Goal: Entertainment & Leisure: Browse casually

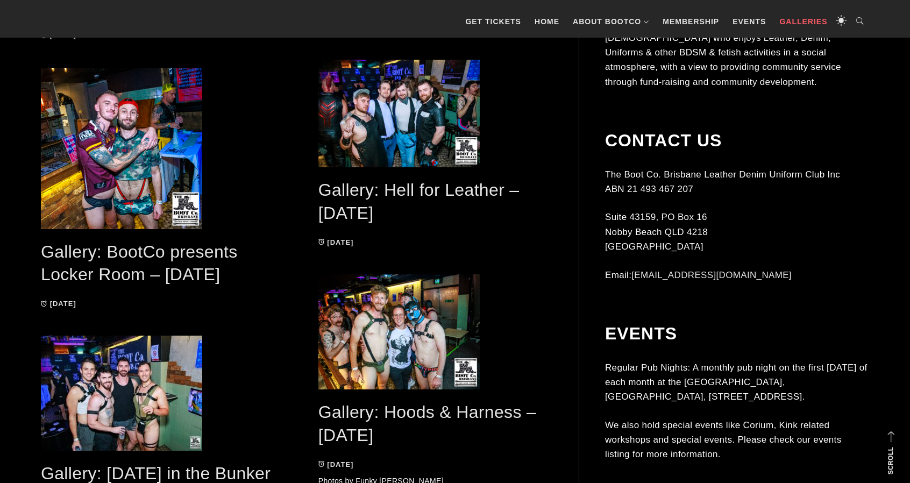
scroll to position [484, 0]
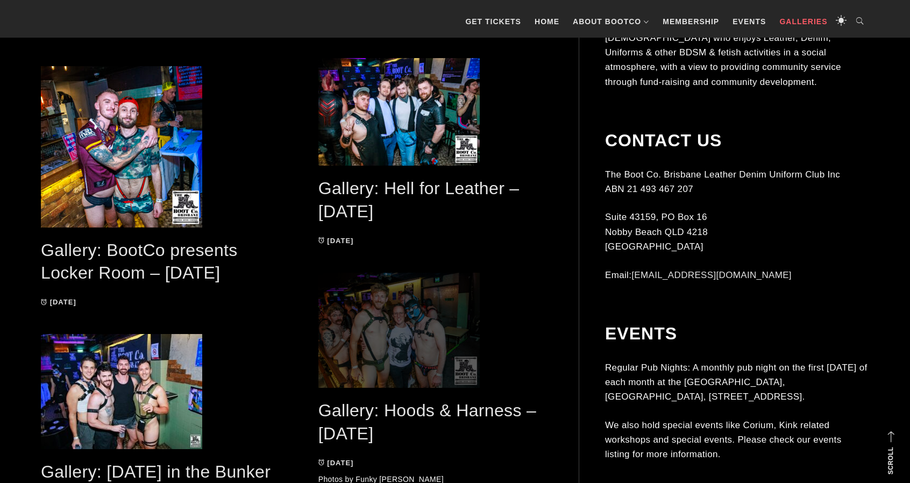
click at [350, 321] on span at bounding box center [435, 330] width 234 height 115
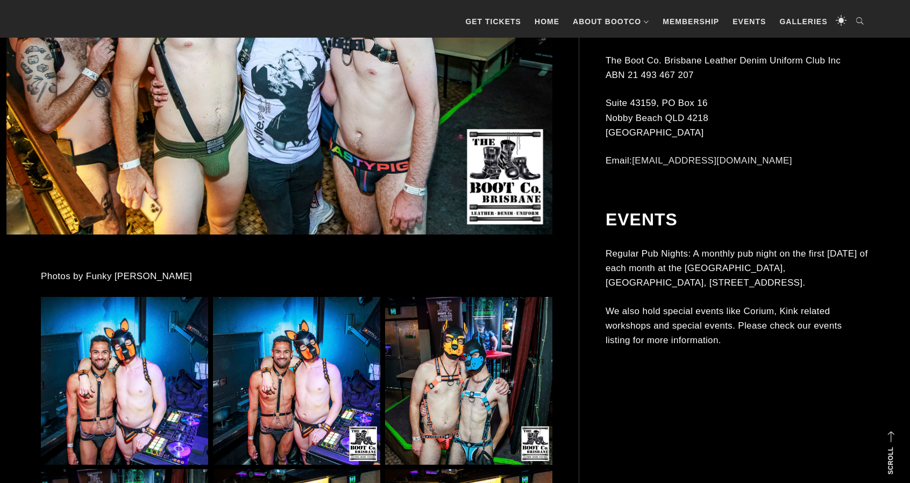
scroll to position [538, 0]
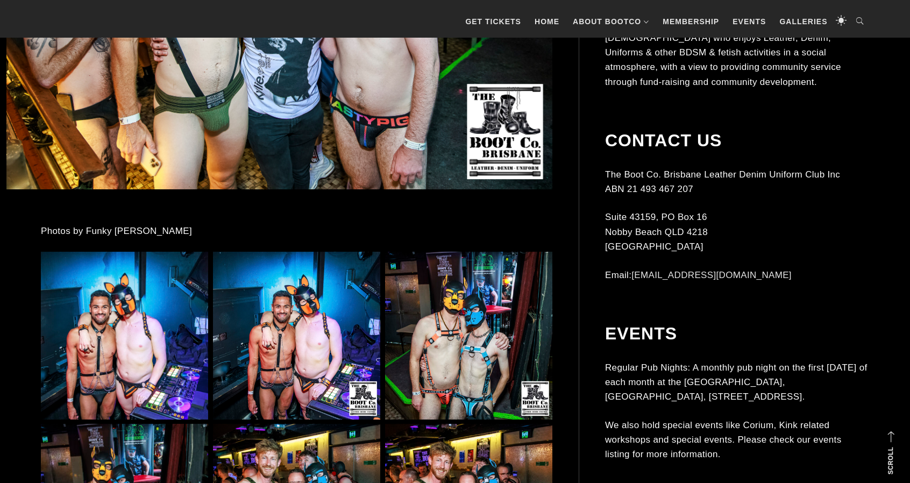
click at [310, 328] on img at bounding box center [296, 335] width 167 height 167
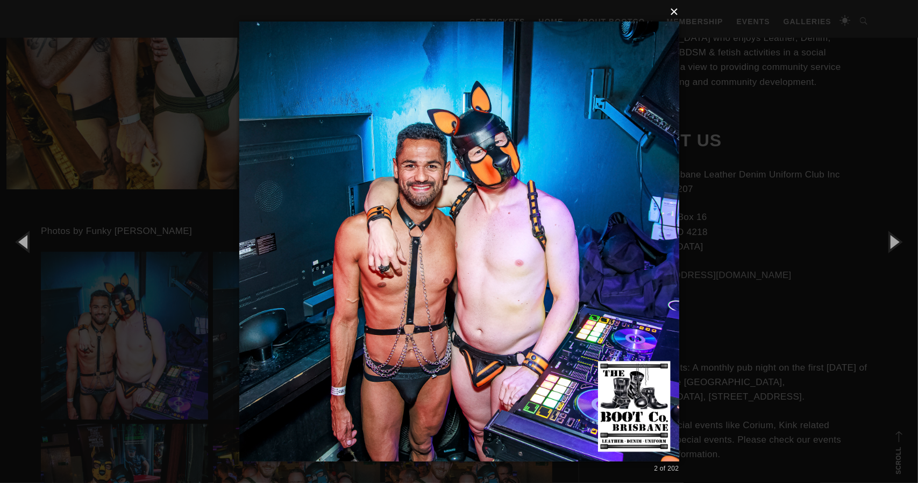
click at [671, 17] on button "×" at bounding box center [462, 12] width 440 height 24
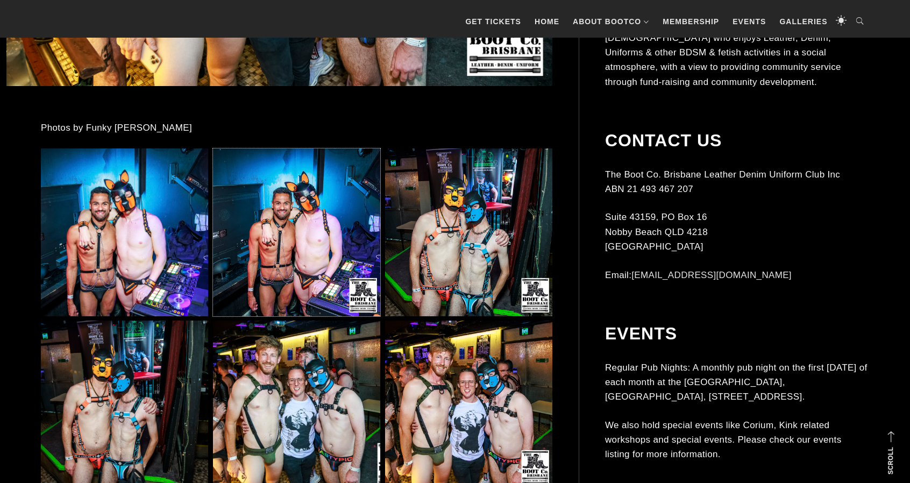
scroll to position [645, 0]
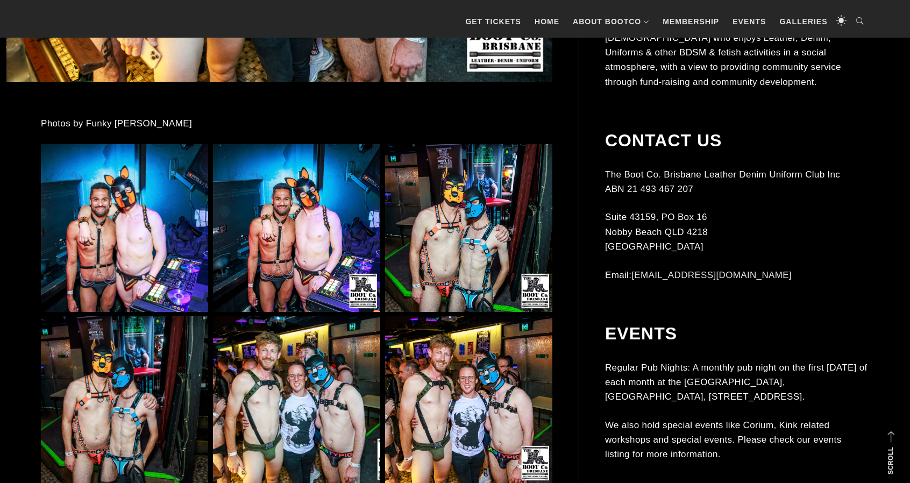
click at [490, 217] on img at bounding box center [468, 227] width 167 height 167
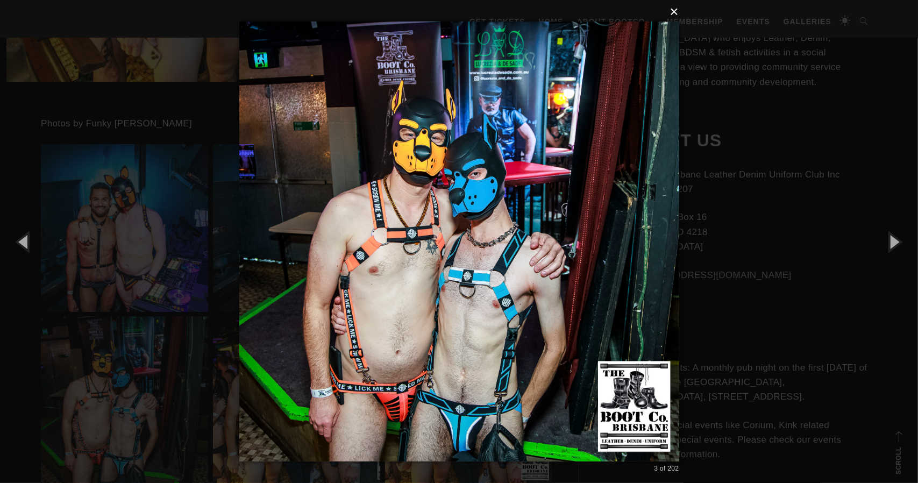
click at [671, 14] on button "×" at bounding box center [462, 12] width 440 height 24
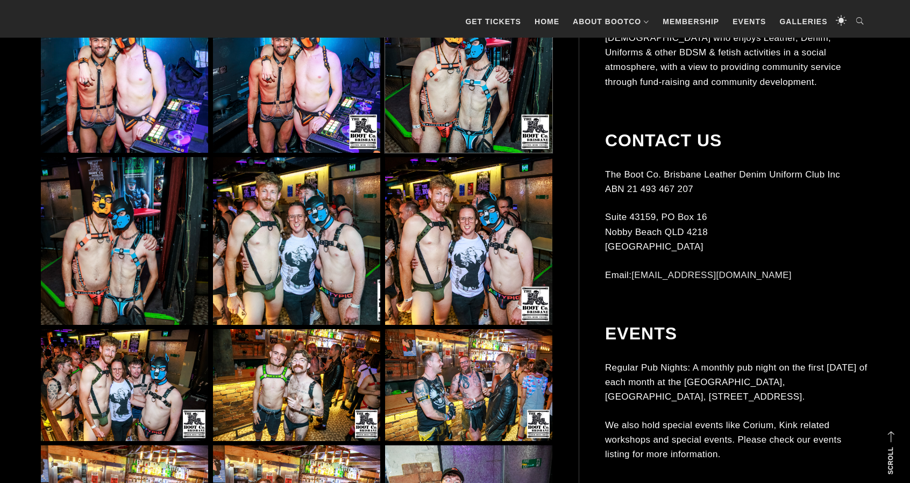
scroll to position [806, 0]
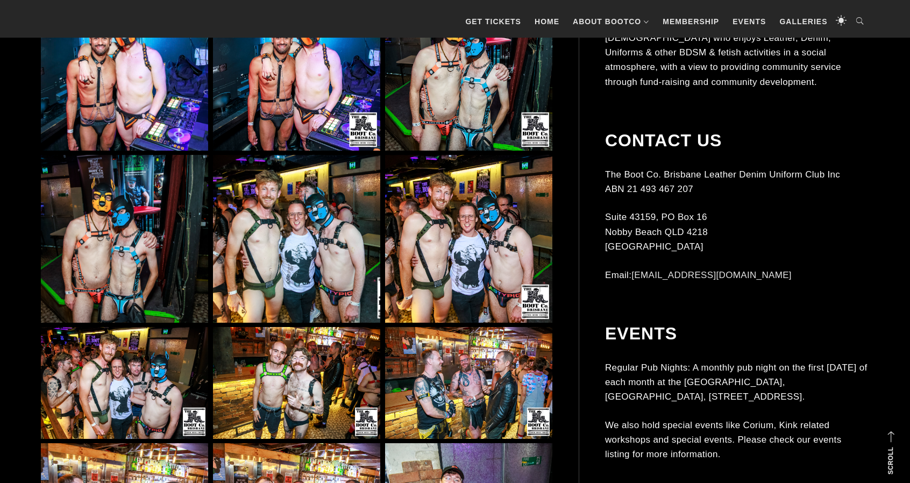
click at [328, 268] on img at bounding box center [296, 238] width 167 height 167
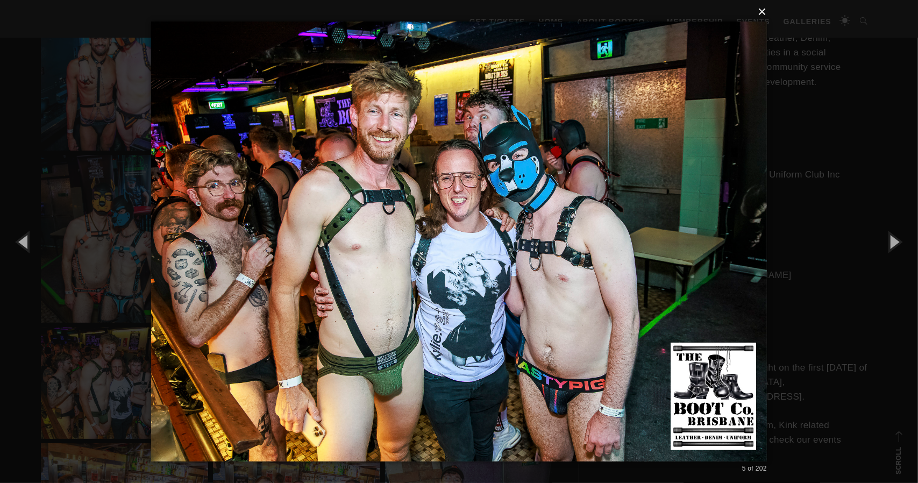
click at [760, 11] on button "×" at bounding box center [462, 12] width 616 height 24
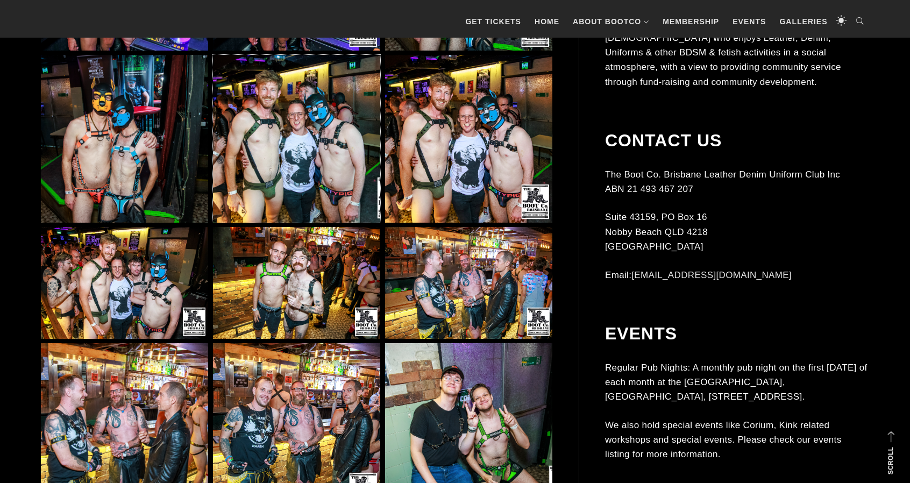
scroll to position [914, 0]
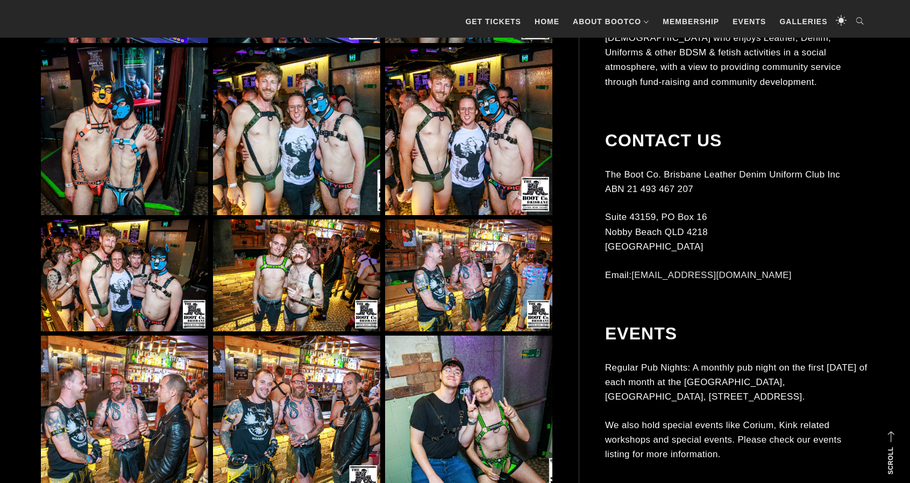
click at [446, 244] on img at bounding box center [468, 275] width 167 height 112
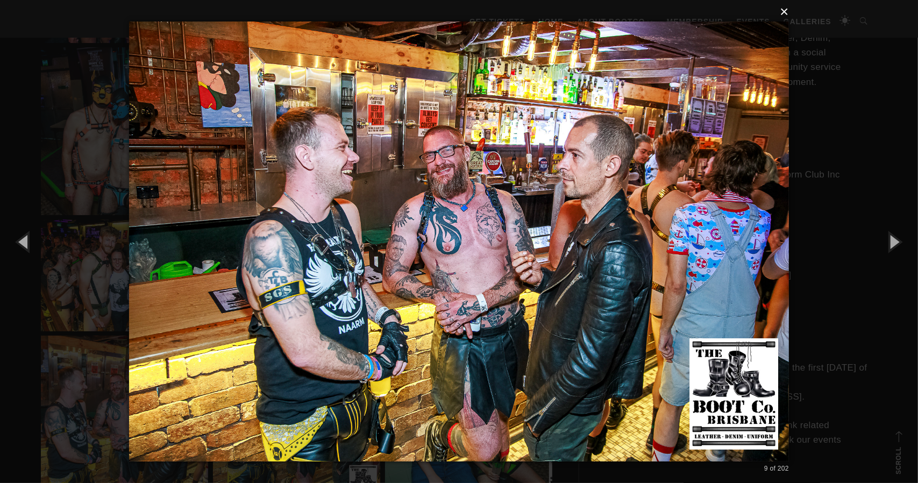
click at [787, 11] on button "×" at bounding box center [462, 12] width 660 height 24
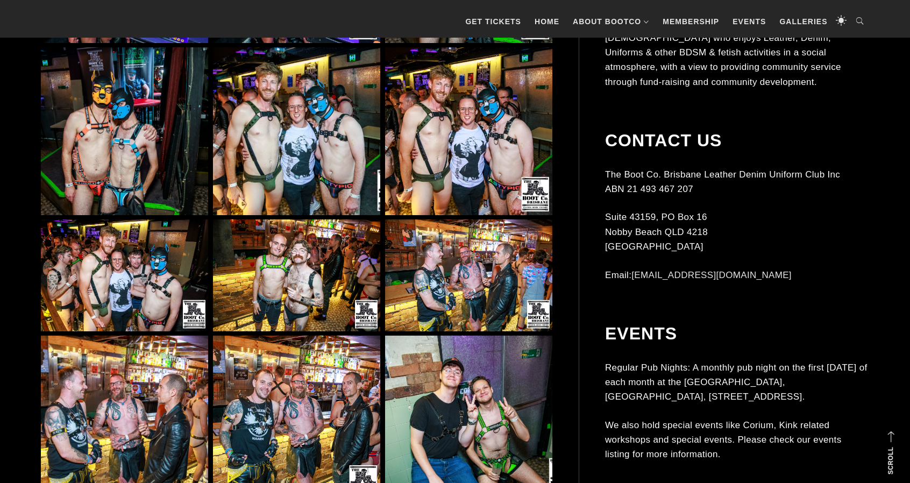
click at [317, 283] on img at bounding box center [296, 275] width 167 height 112
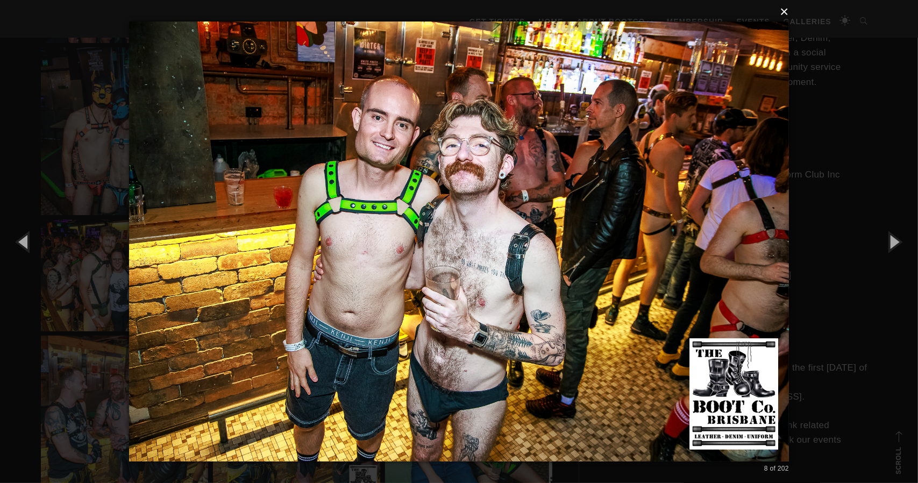
click at [786, 12] on button "×" at bounding box center [462, 12] width 660 height 24
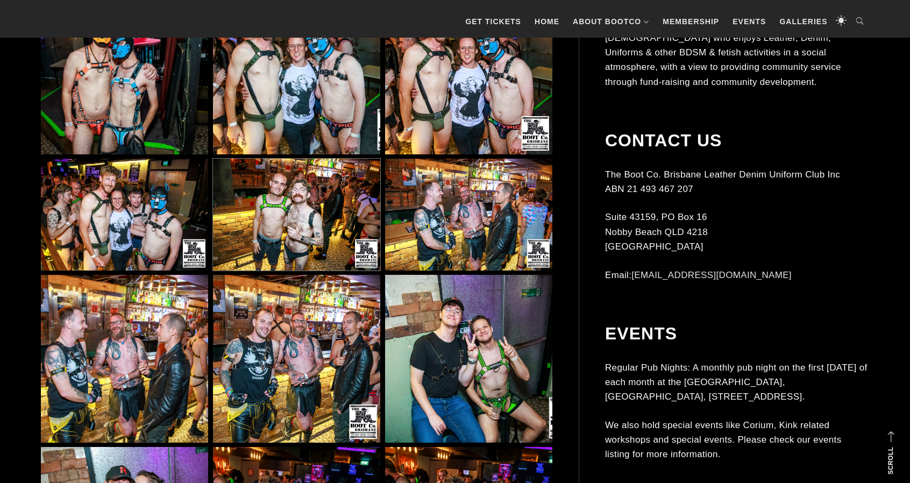
scroll to position [1021, 0]
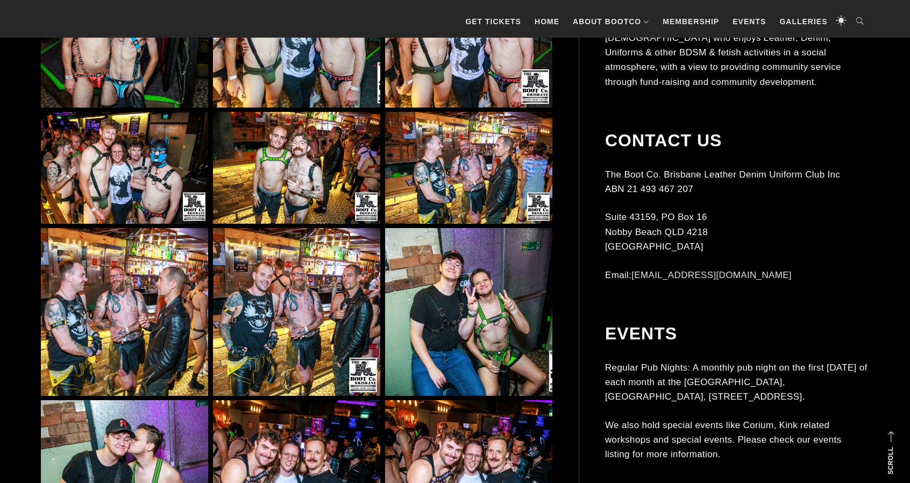
click at [227, 292] on img at bounding box center [296, 311] width 167 height 167
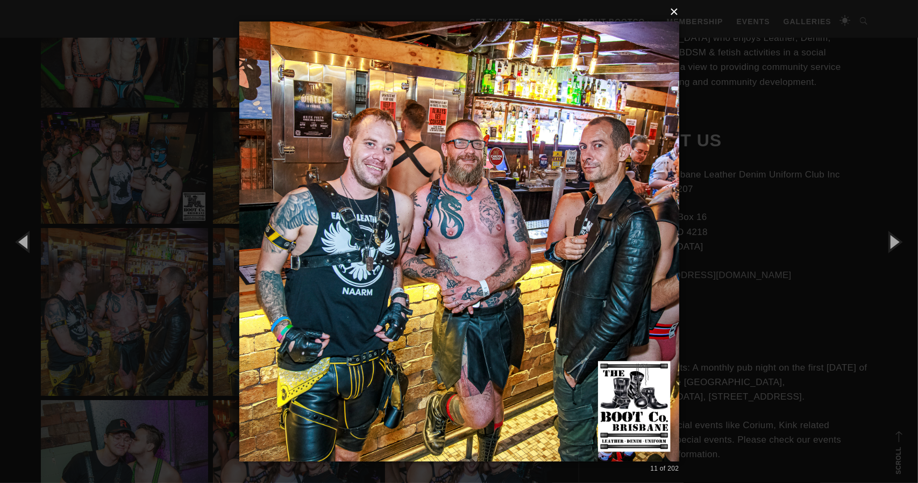
click at [676, 12] on button "×" at bounding box center [462, 12] width 440 height 24
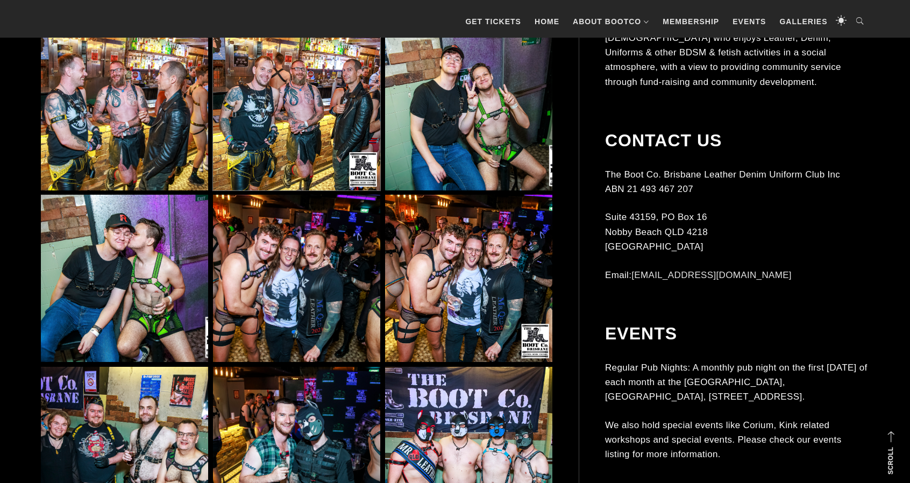
scroll to position [1236, 0]
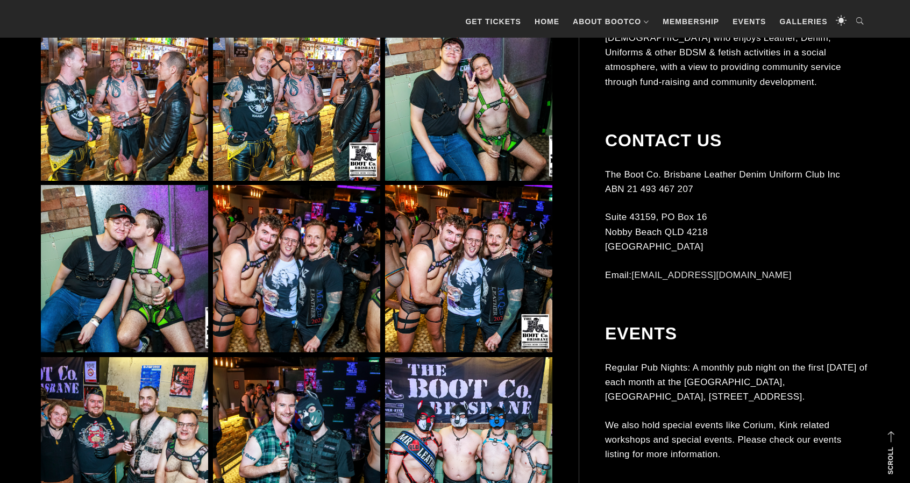
click at [445, 292] on img at bounding box center [468, 268] width 167 height 167
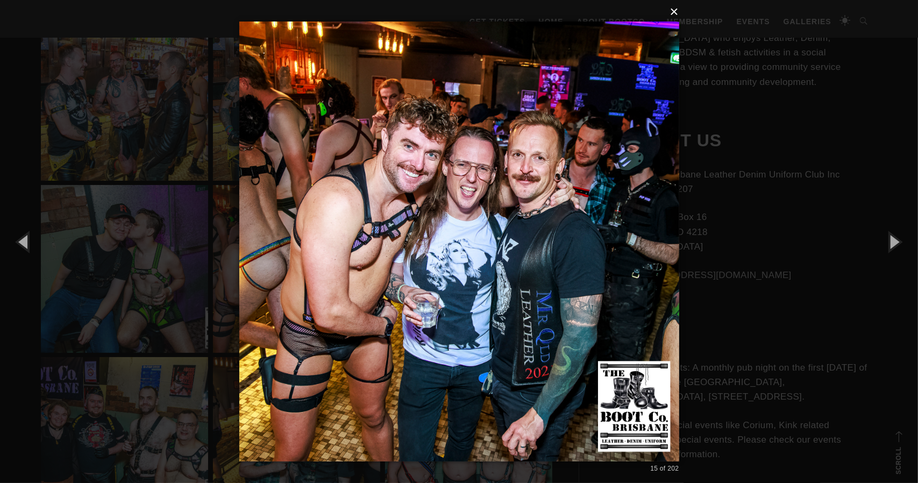
click at [675, 17] on button "×" at bounding box center [462, 12] width 440 height 24
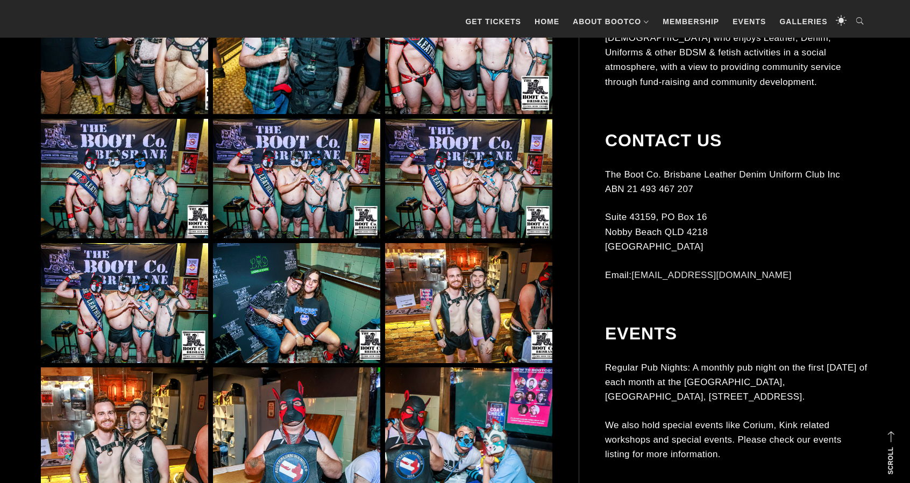
scroll to position [1666, 0]
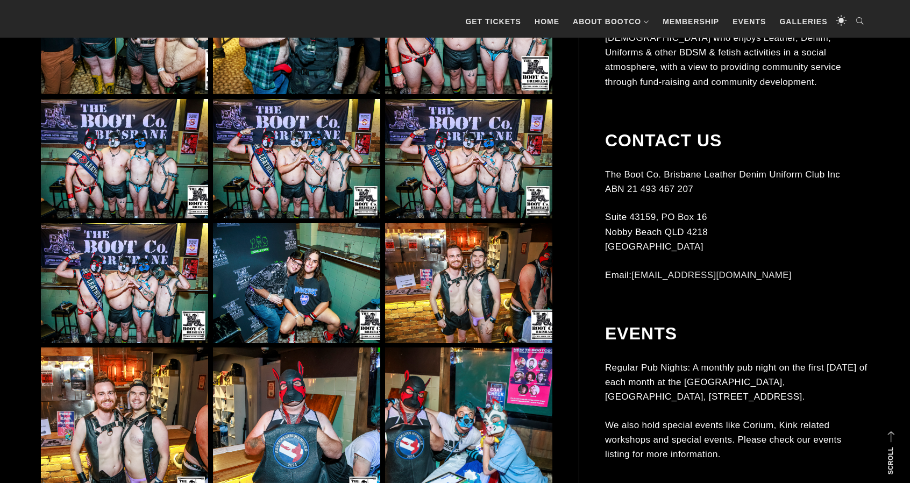
click at [434, 262] on img at bounding box center [468, 283] width 167 height 120
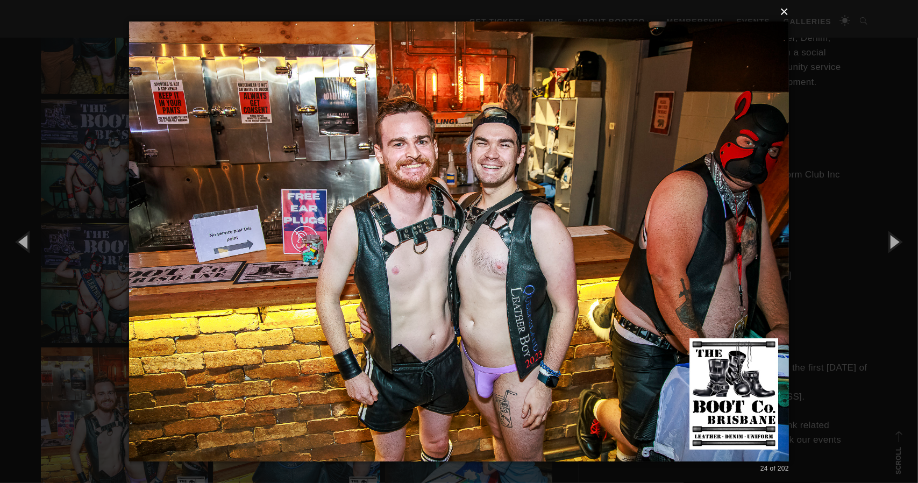
click at [783, 12] on button "×" at bounding box center [462, 12] width 660 height 24
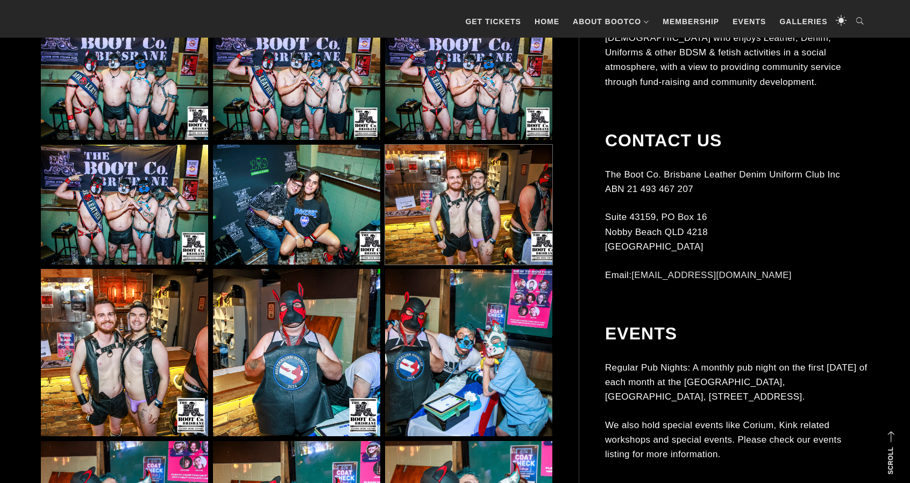
scroll to position [1828, 0]
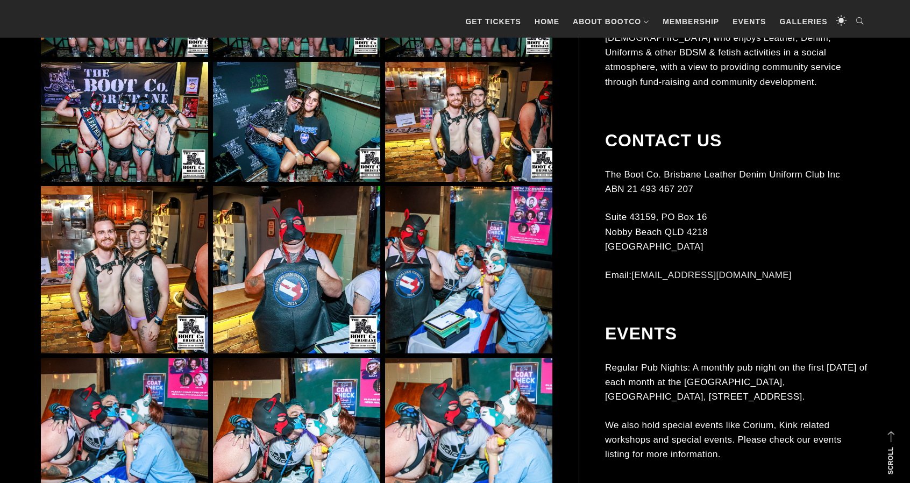
click at [112, 288] on img at bounding box center [124, 269] width 167 height 167
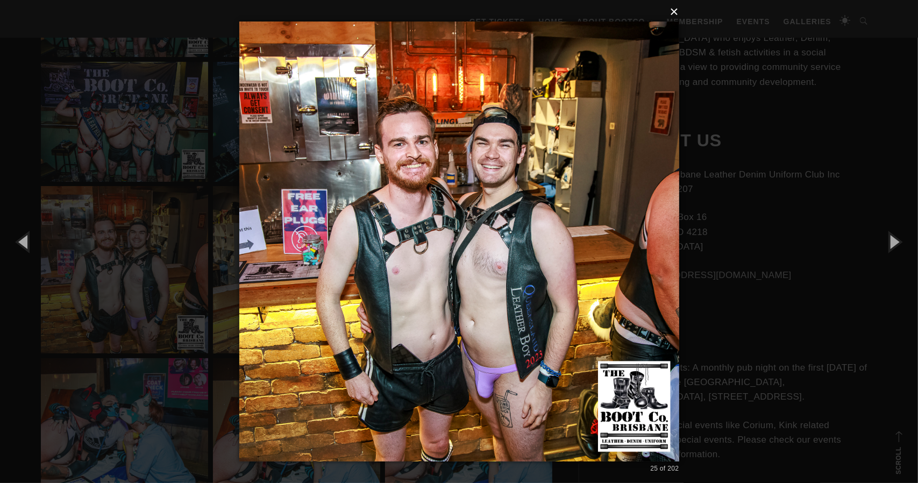
click at [678, 16] on button "×" at bounding box center [462, 12] width 440 height 24
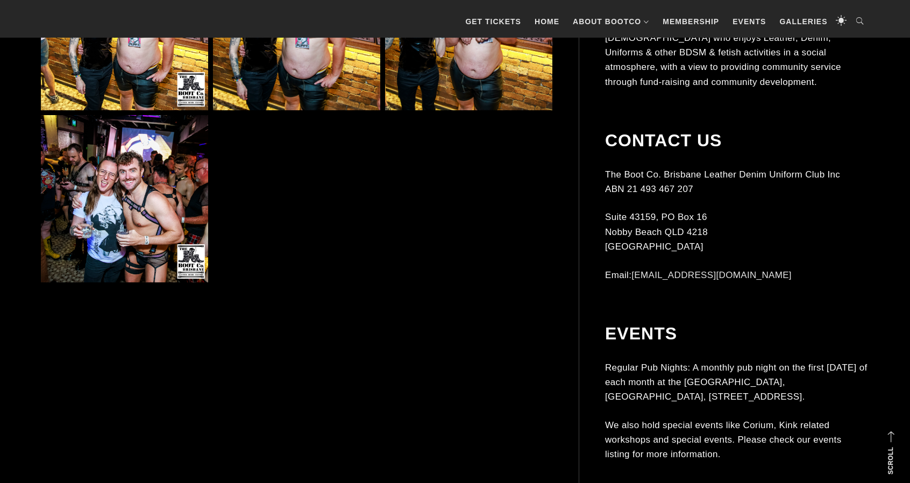
scroll to position [2419, 0]
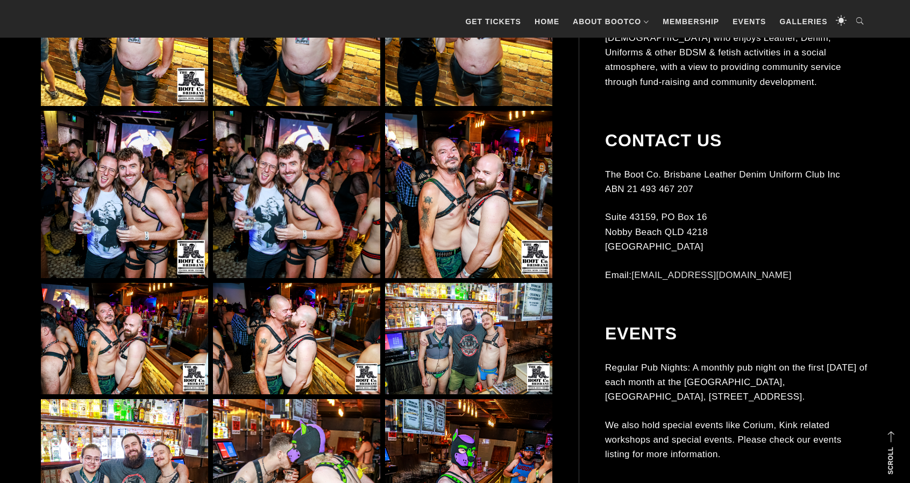
click at [131, 335] on img at bounding box center [124, 339] width 167 height 112
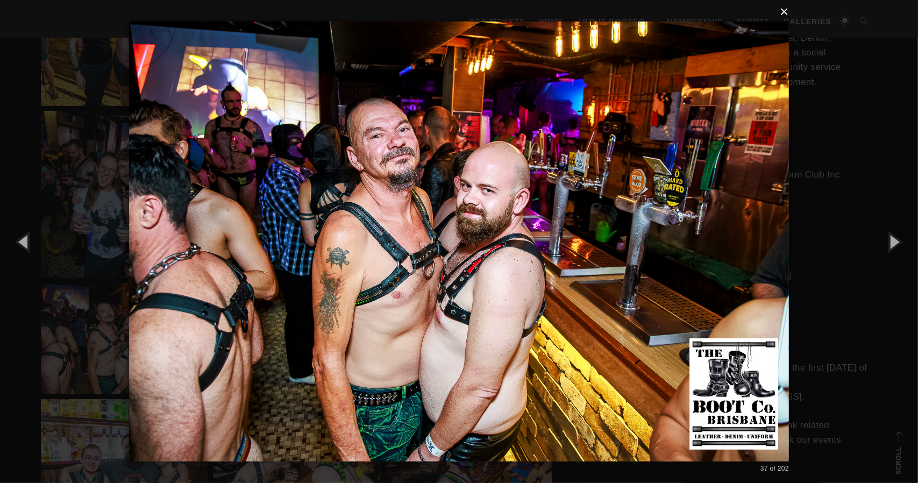
click at [785, 11] on button "×" at bounding box center [462, 12] width 660 height 24
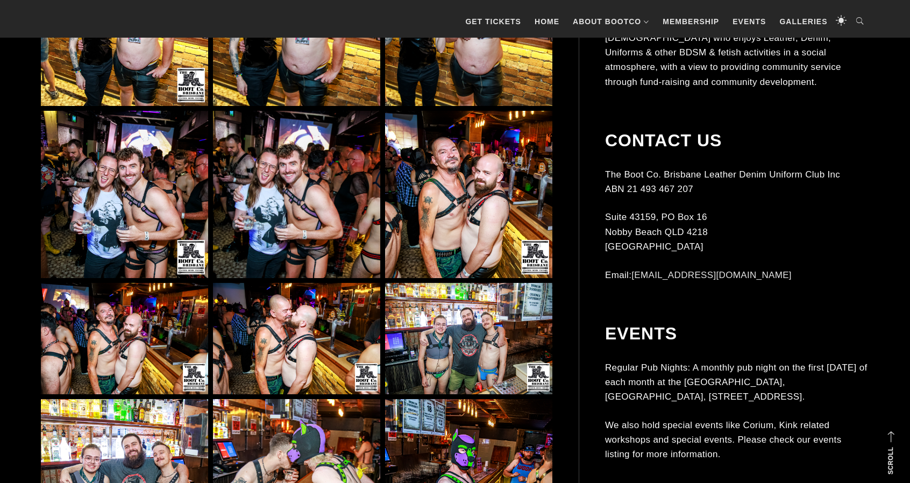
click at [498, 214] on img at bounding box center [468, 194] width 167 height 167
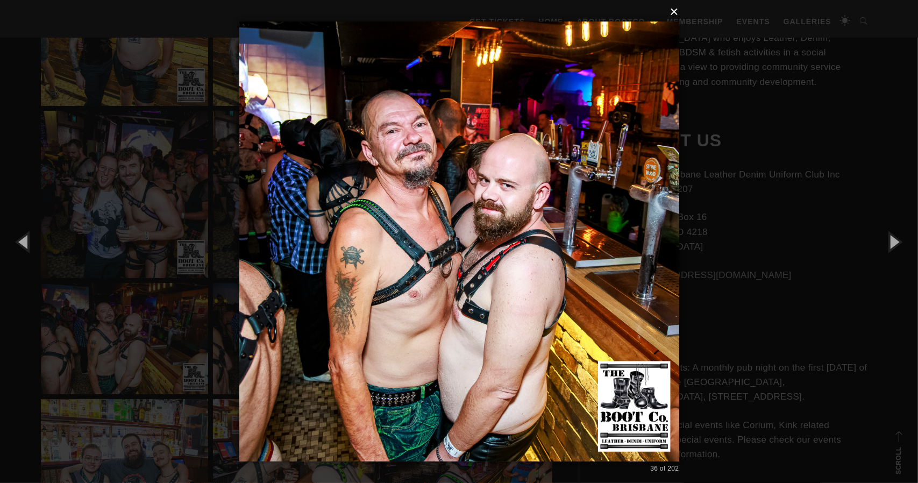
click at [676, 16] on button "×" at bounding box center [462, 12] width 440 height 24
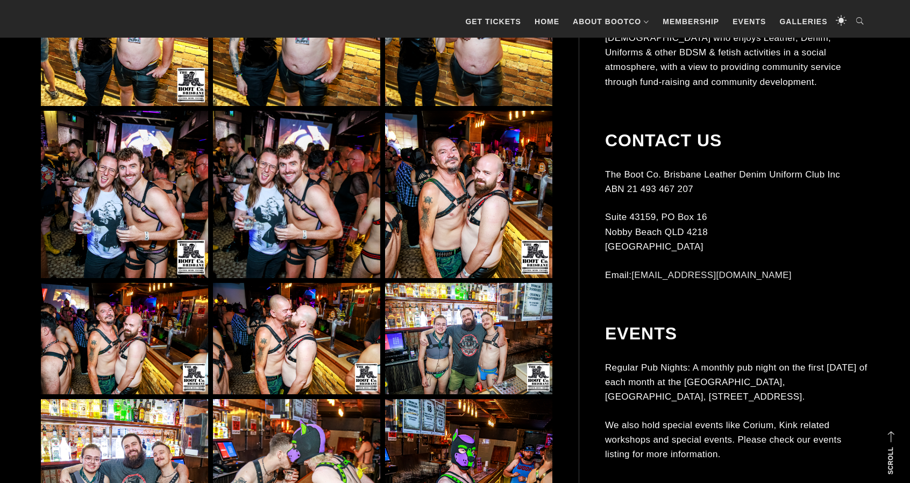
click at [281, 333] on img at bounding box center [296, 339] width 167 height 112
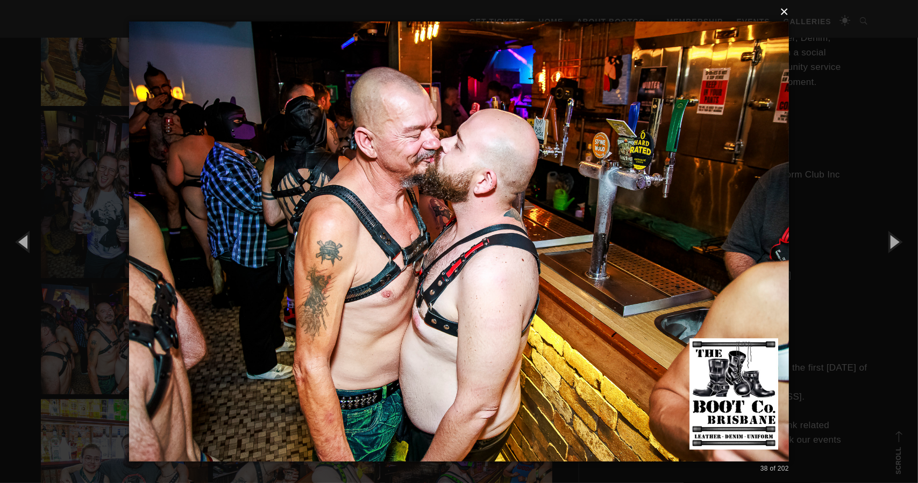
click at [784, 10] on button "×" at bounding box center [462, 12] width 660 height 24
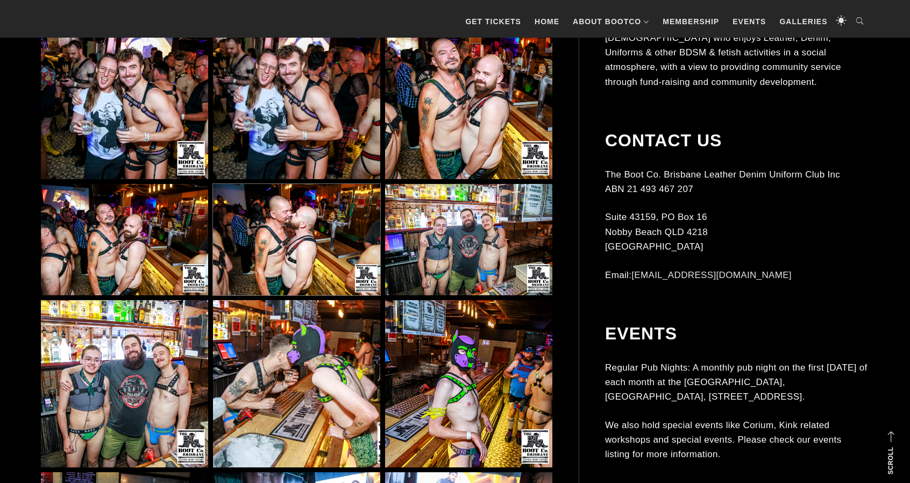
scroll to position [2527, 0]
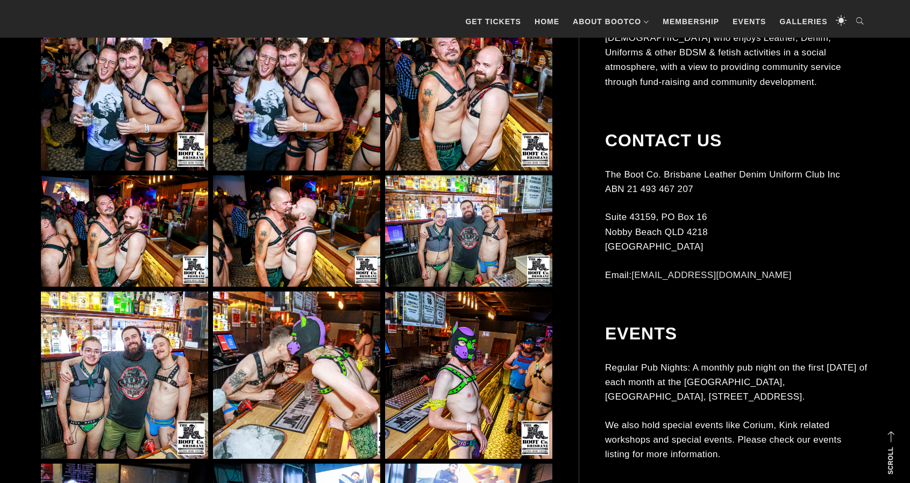
click at [480, 230] on img at bounding box center [468, 231] width 167 height 112
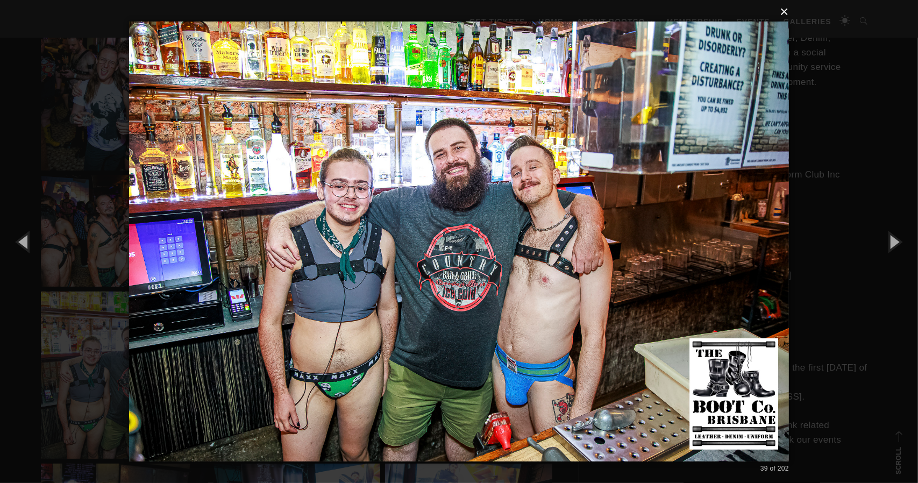
click at [784, 12] on button "×" at bounding box center [462, 12] width 660 height 24
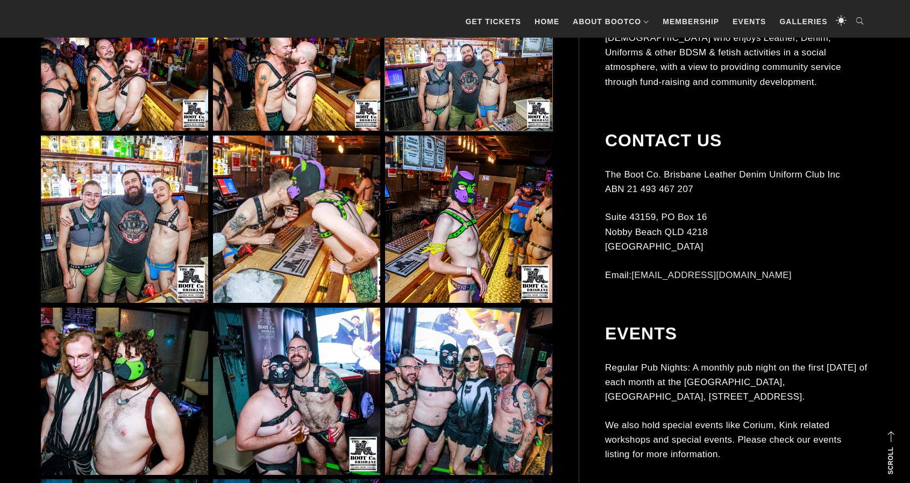
scroll to position [2688, 0]
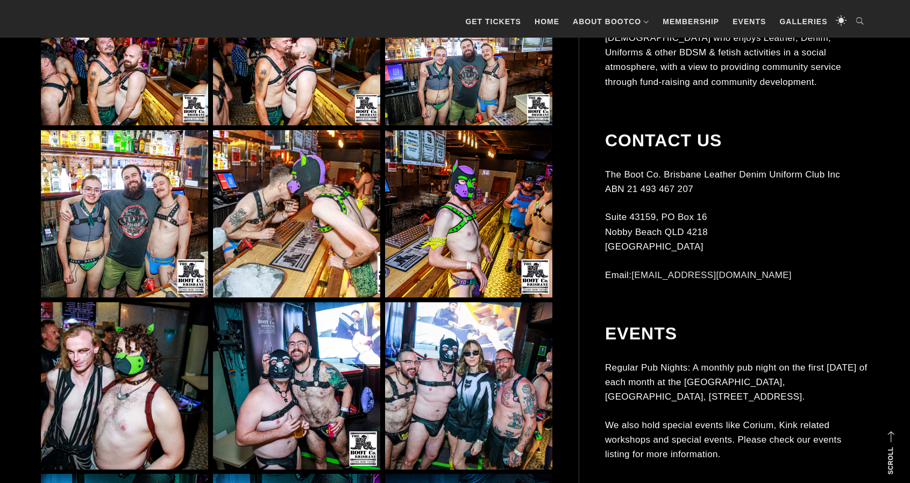
click at [453, 234] on img at bounding box center [468, 213] width 167 height 167
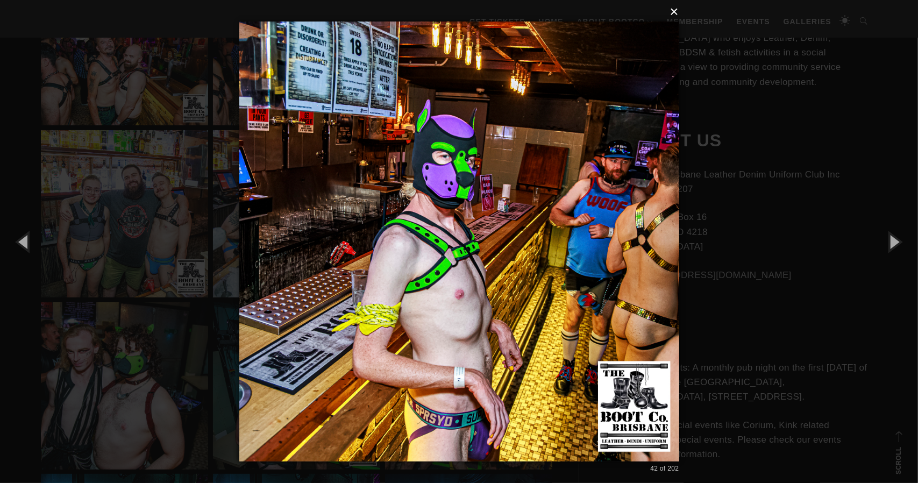
click at [676, 13] on button "×" at bounding box center [462, 12] width 440 height 24
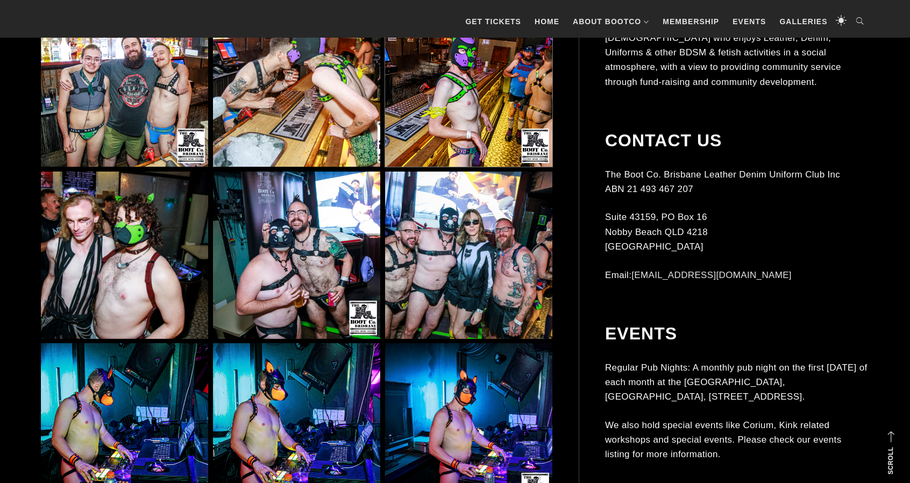
scroll to position [2849, 0]
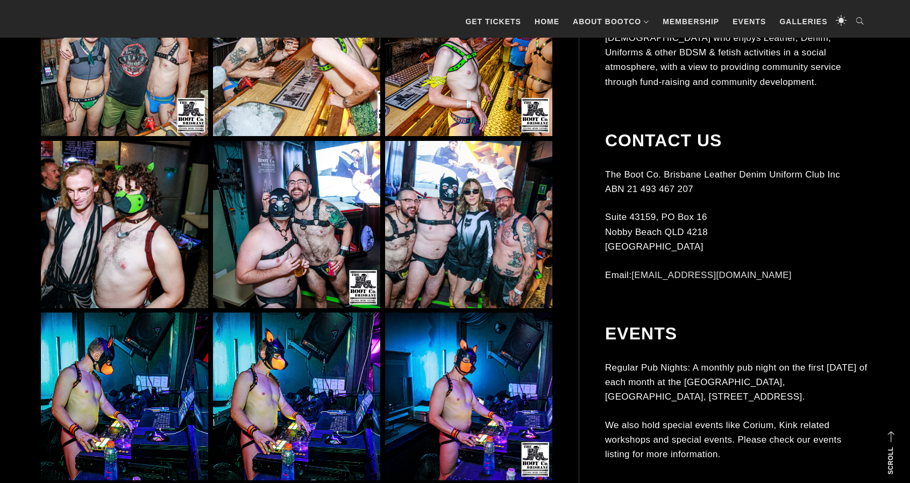
click at [327, 240] on img at bounding box center [296, 224] width 167 height 167
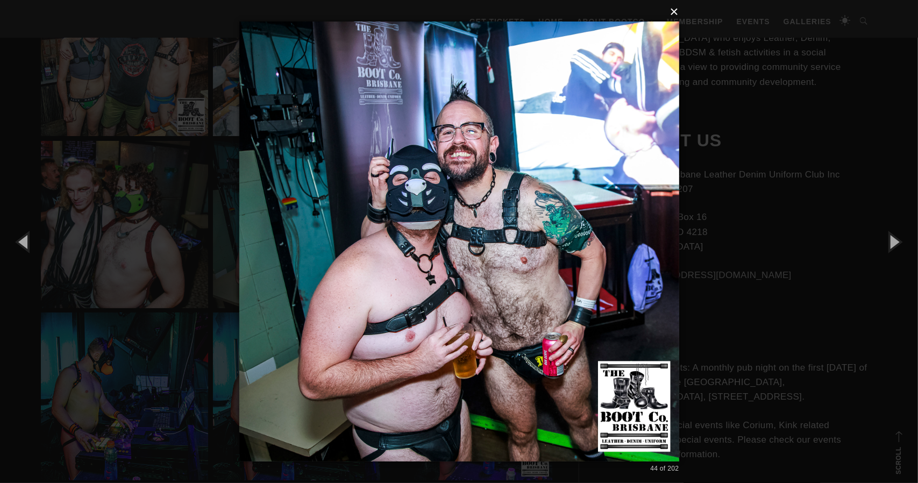
click at [677, 10] on button "×" at bounding box center [462, 12] width 440 height 24
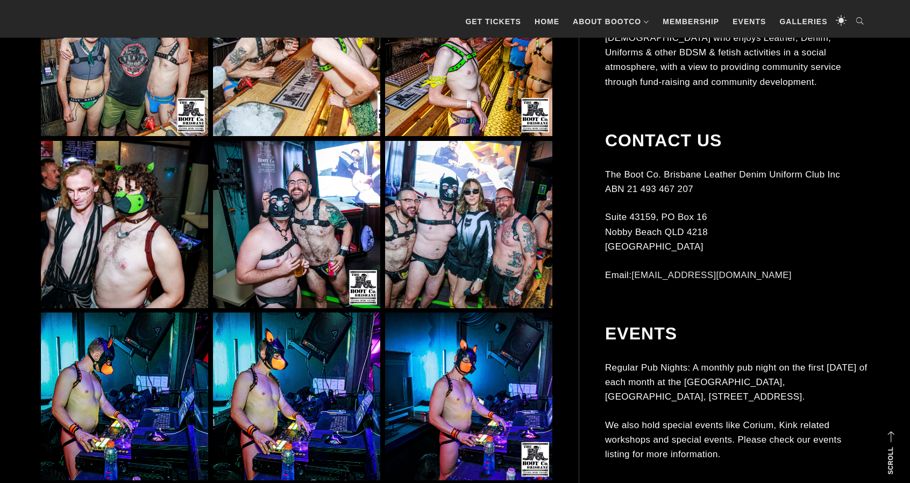
click at [497, 216] on img at bounding box center [468, 224] width 167 height 167
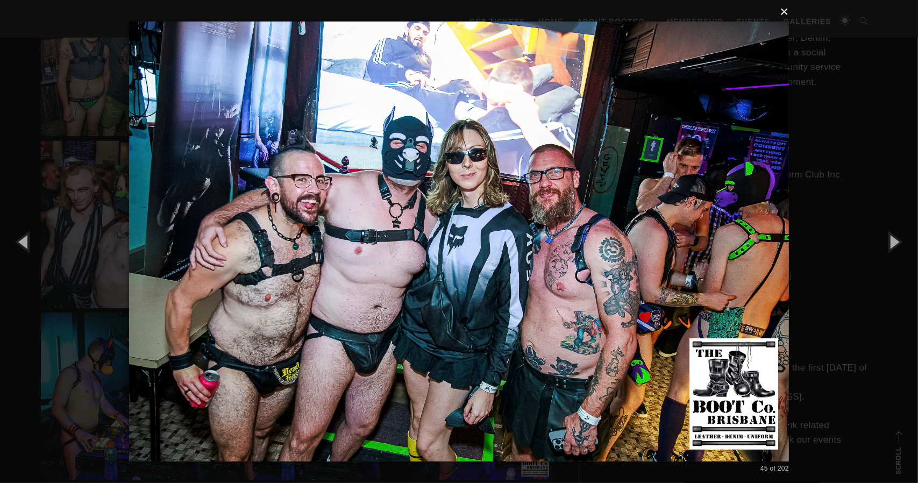
click at [786, 11] on button "×" at bounding box center [462, 12] width 660 height 24
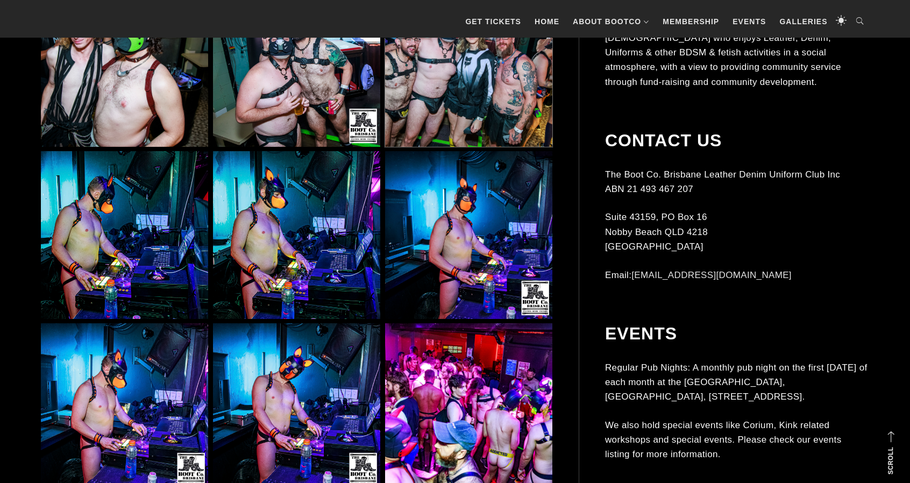
scroll to position [3172, 0]
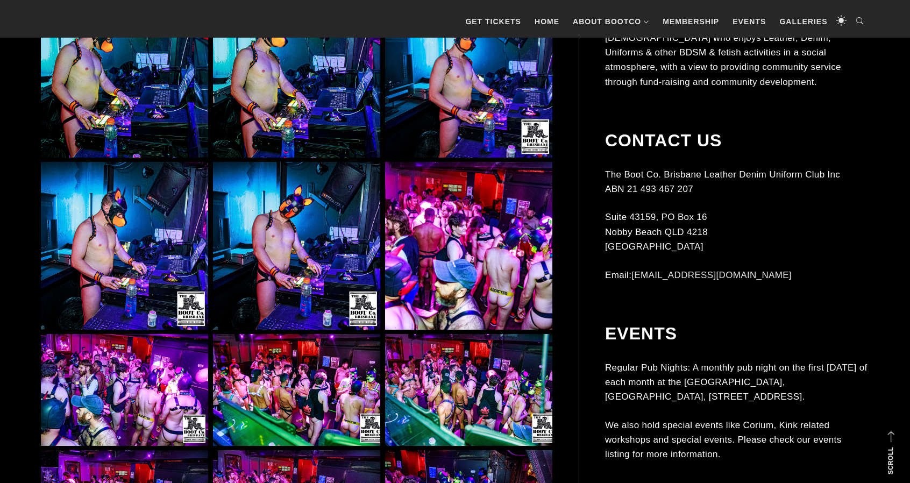
click at [431, 233] on img at bounding box center [468, 245] width 167 height 167
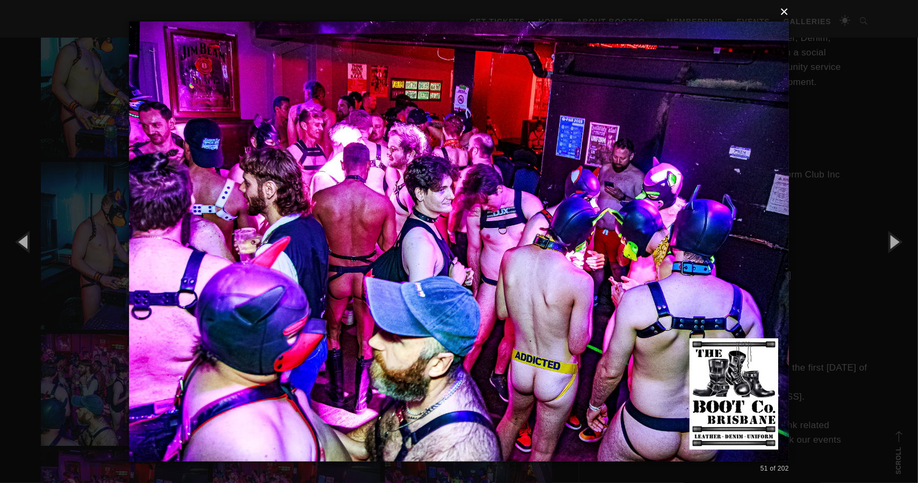
click at [788, 8] on button "×" at bounding box center [462, 12] width 660 height 24
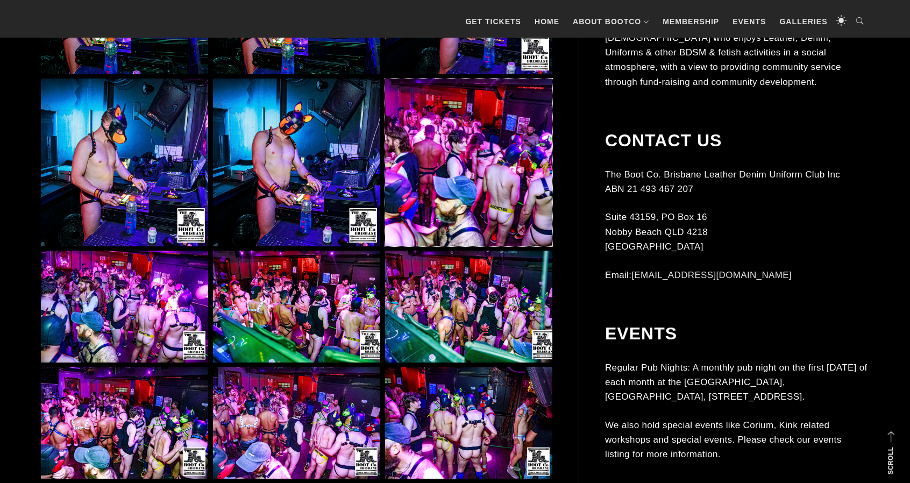
scroll to position [3333, 0]
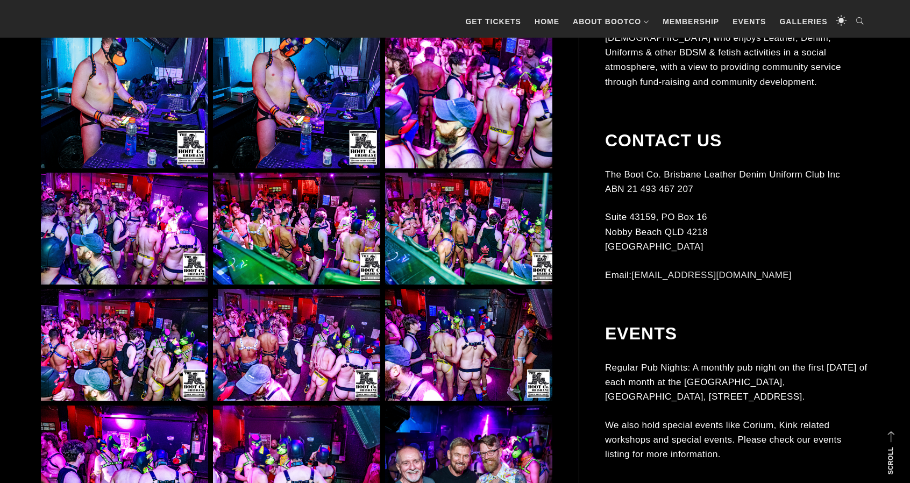
click at [331, 237] on img at bounding box center [296, 229] width 167 height 112
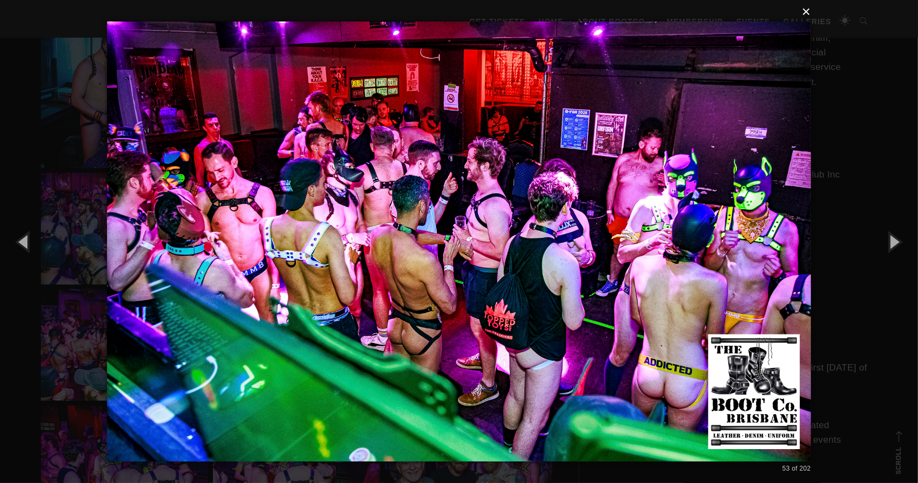
click at [805, 16] on button "×" at bounding box center [462, 12] width 704 height 24
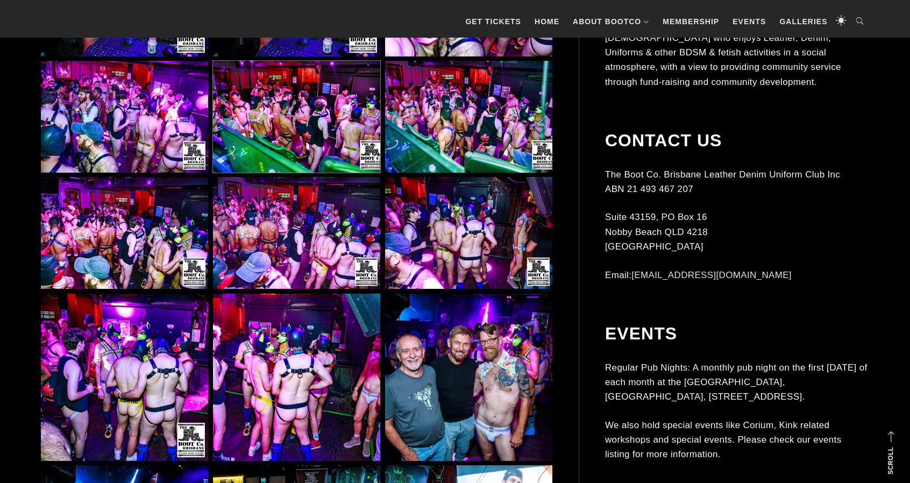
scroll to position [3494, 0]
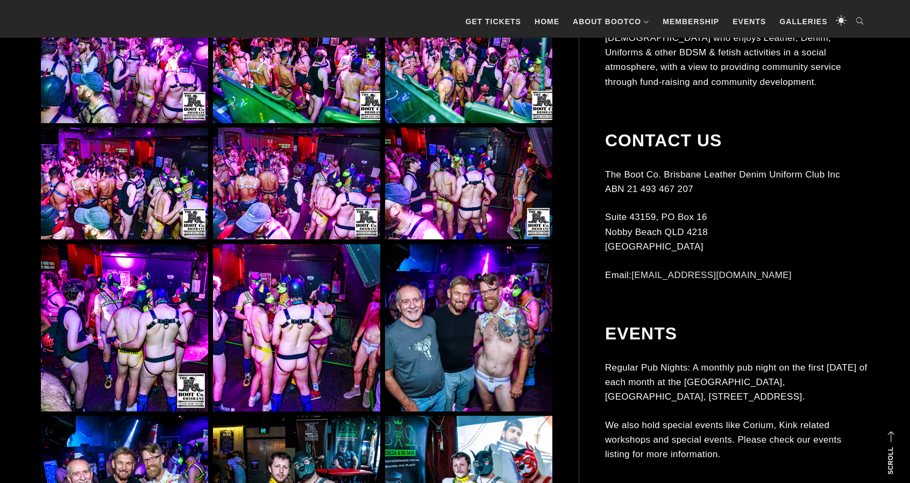
click at [412, 295] on img at bounding box center [468, 327] width 167 height 167
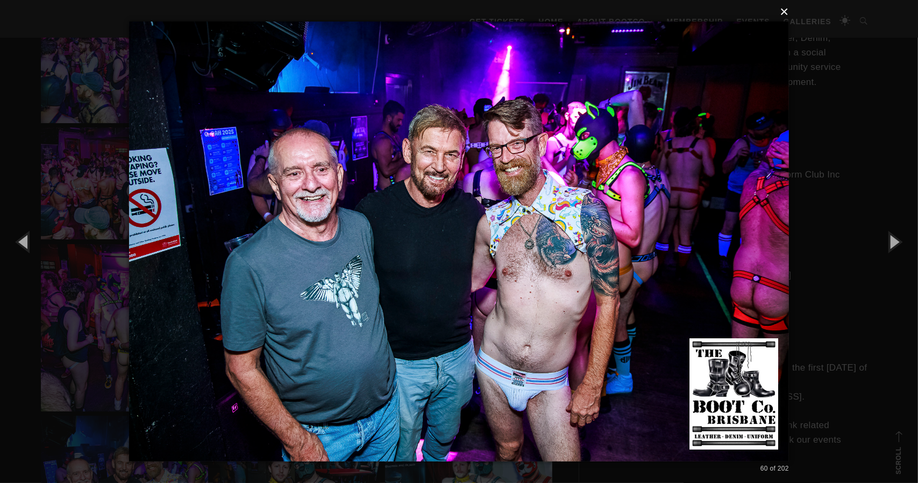
click at [788, 14] on button "×" at bounding box center [462, 12] width 660 height 24
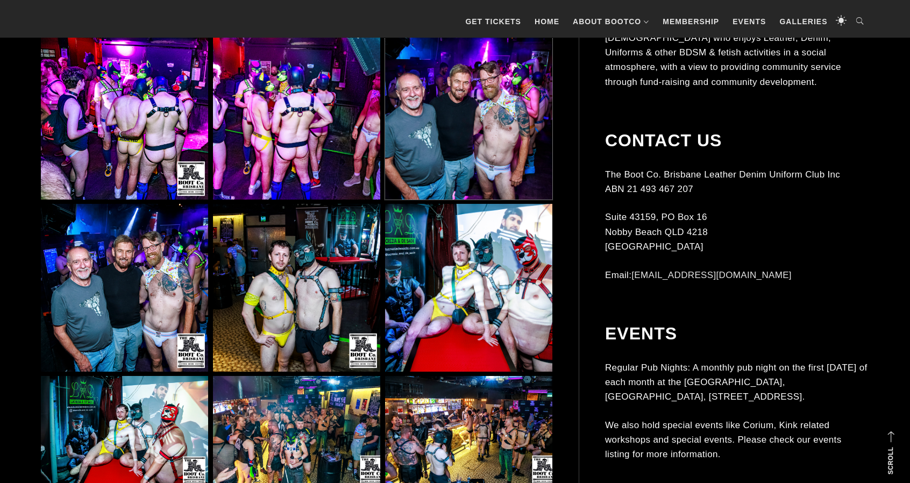
scroll to position [3709, 0]
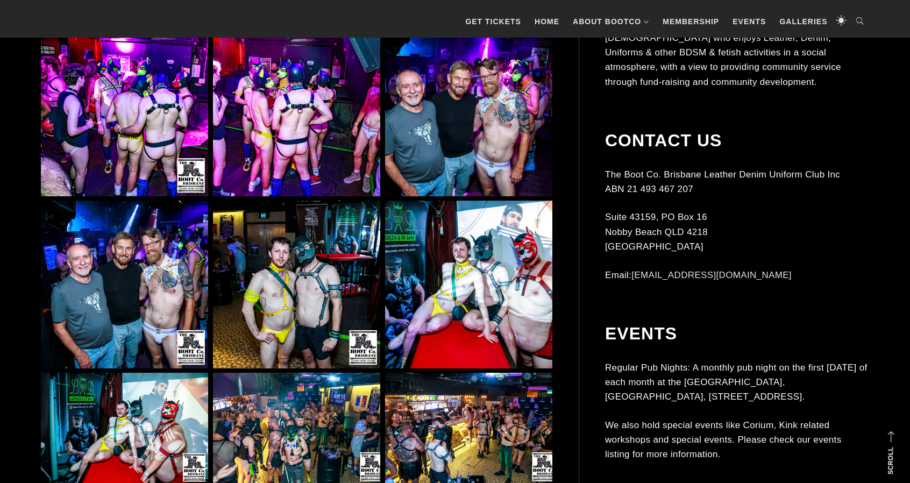
click at [312, 252] on img at bounding box center [296, 284] width 167 height 167
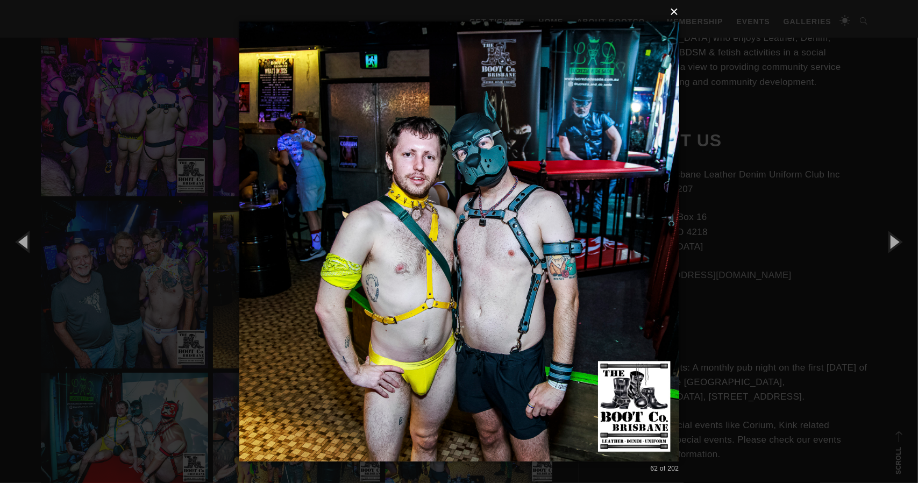
click at [676, 11] on button "×" at bounding box center [462, 12] width 440 height 24
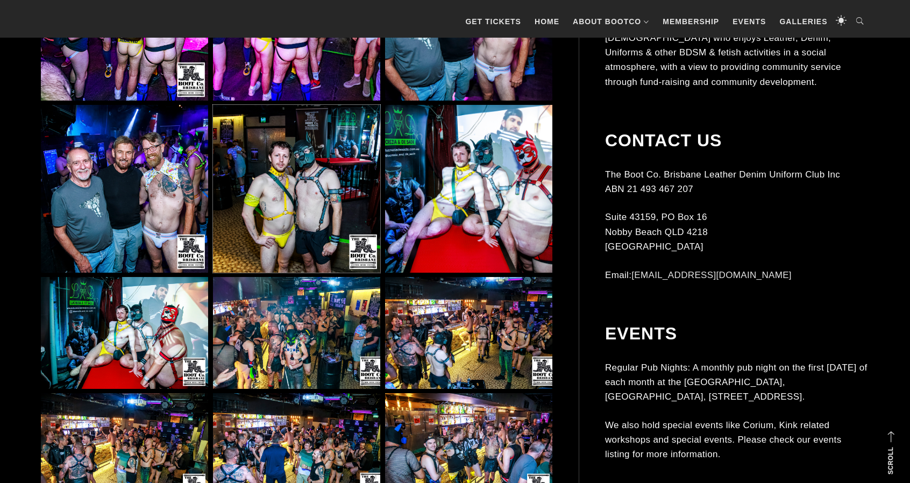
scroll to position [3870, 0]
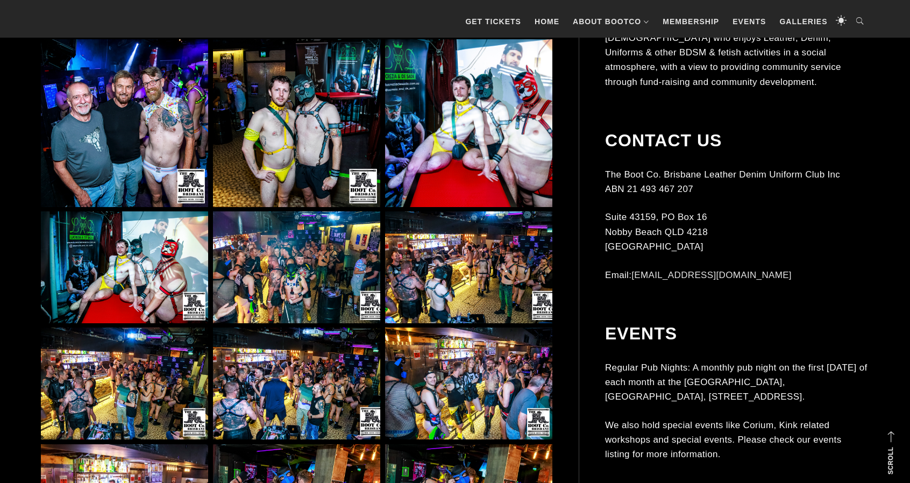
click at [289, 261] on img at bounding box center [296, 267] width 167 height 112
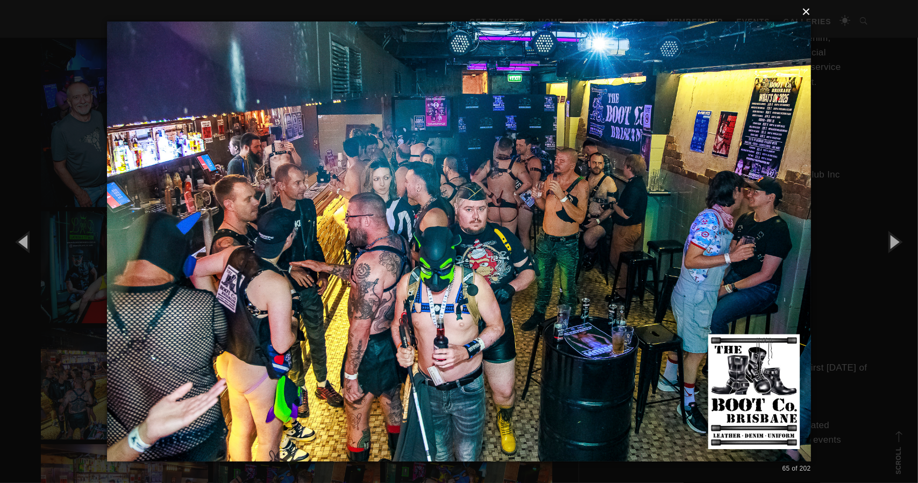
click at [808, 13] on button "×" at bounding box center [462, 12] width 704 height 24
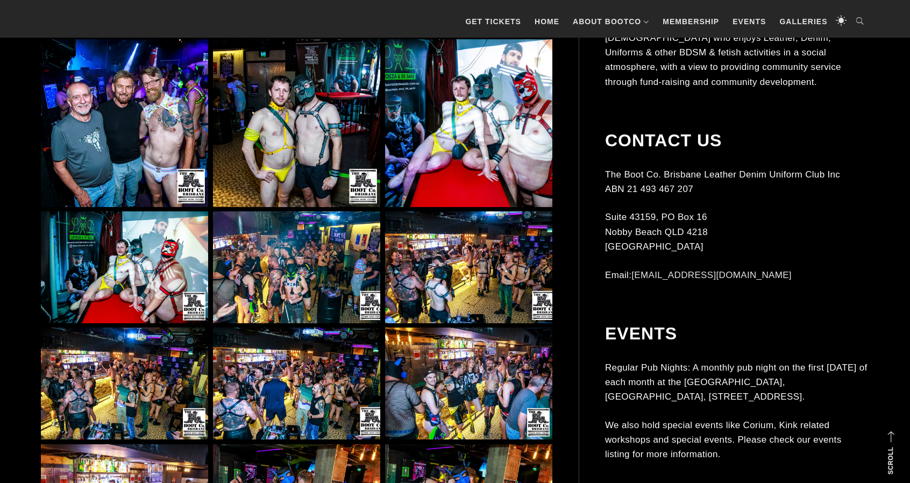
click at [482, 273] on img at bounding box center [468, 267] width 167 height 112
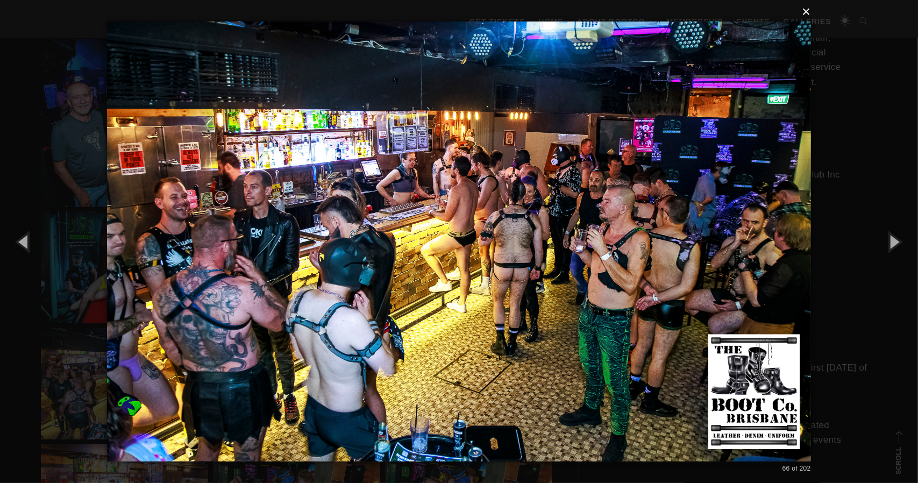
click at [805, 12] on button "×" at bounding box center [462, 12] width 704 height 24
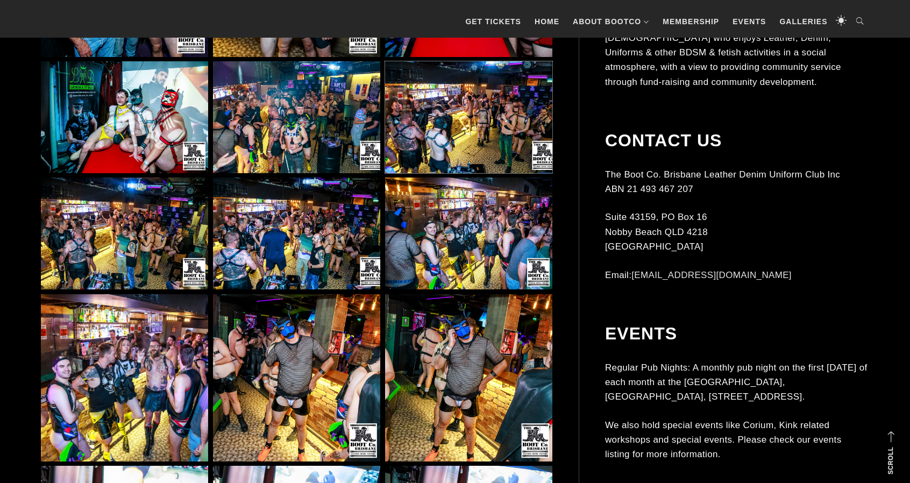
scroll to position [4032, 0]
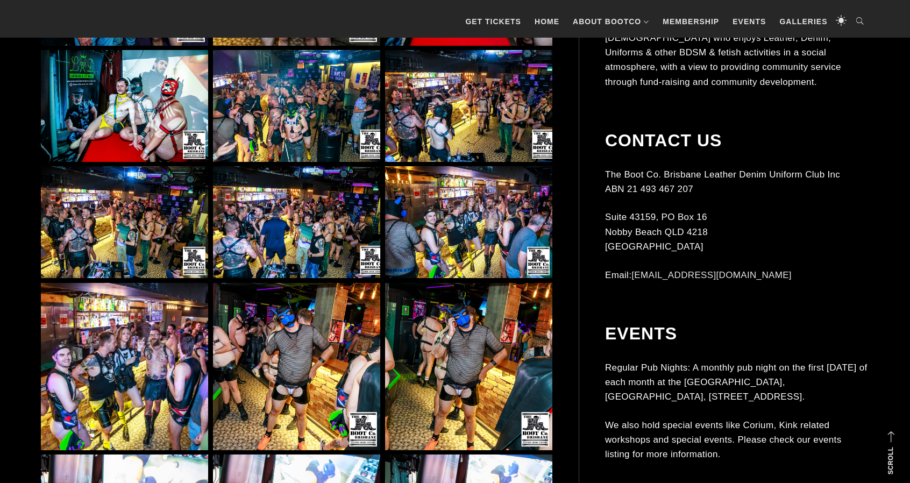
click at [174, 243] on img at bounding box center [124, 222] width 167 height 112
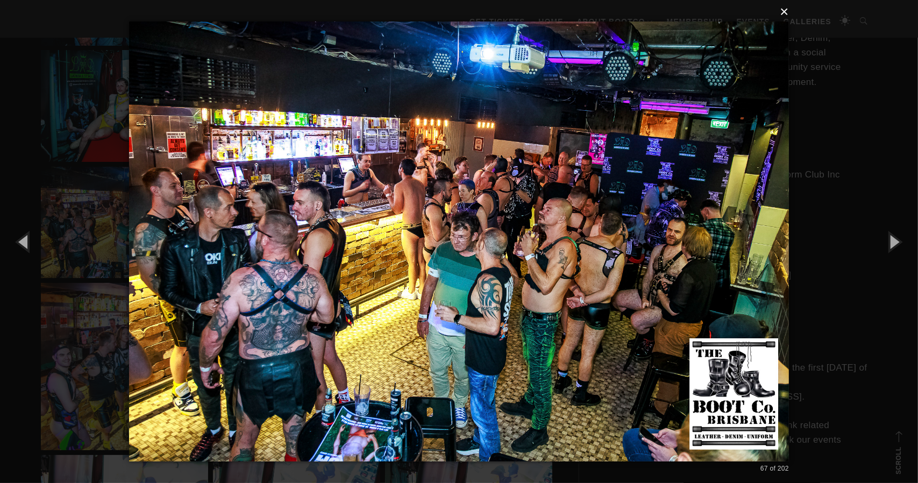
click at [784, 9] on button "×" at bounding box center [462, 12] width 660 height 24
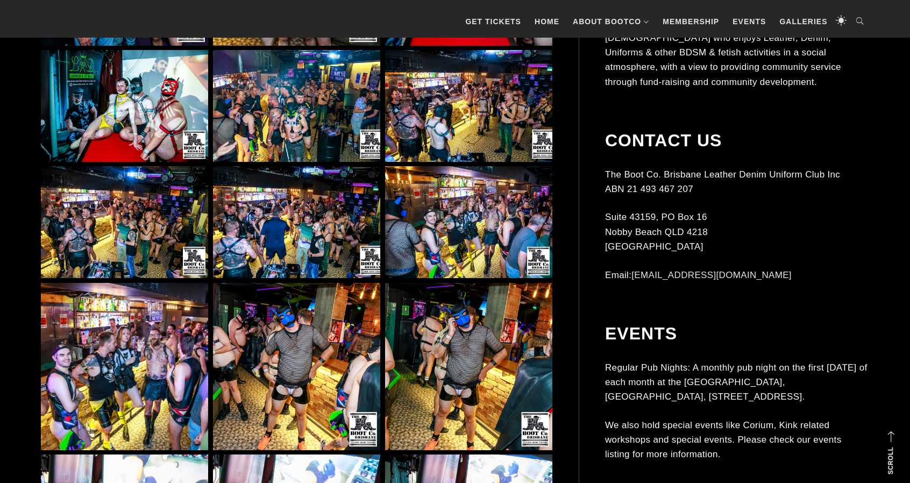
click at [261, 241] on img at bounding box center [296, 222] width 167 height 112
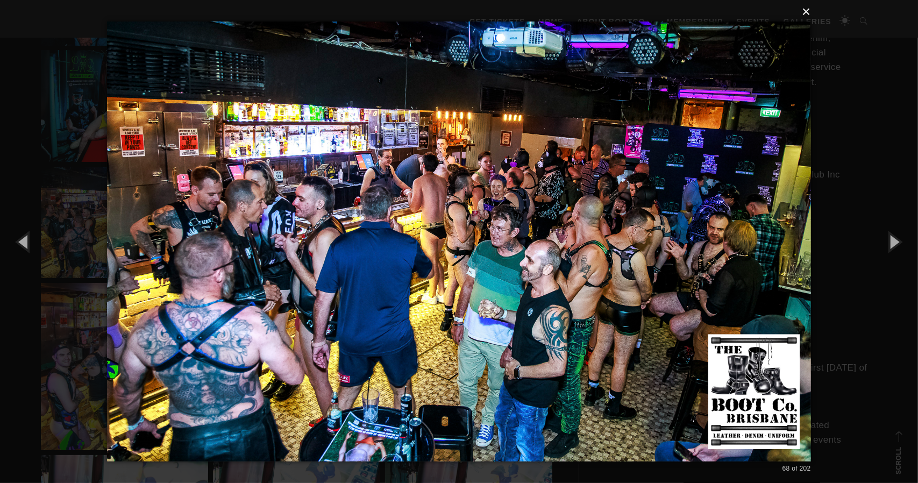
click at [809, 11] on button "×" at bounding box center [462, 12] width 704 height 24
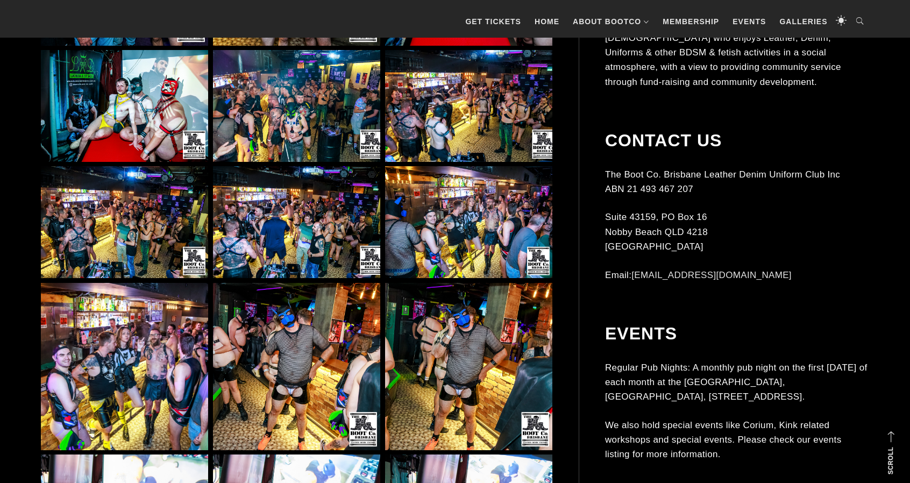
click at [473, 235] on img at bounding box center [468, 222] width 167 height 112
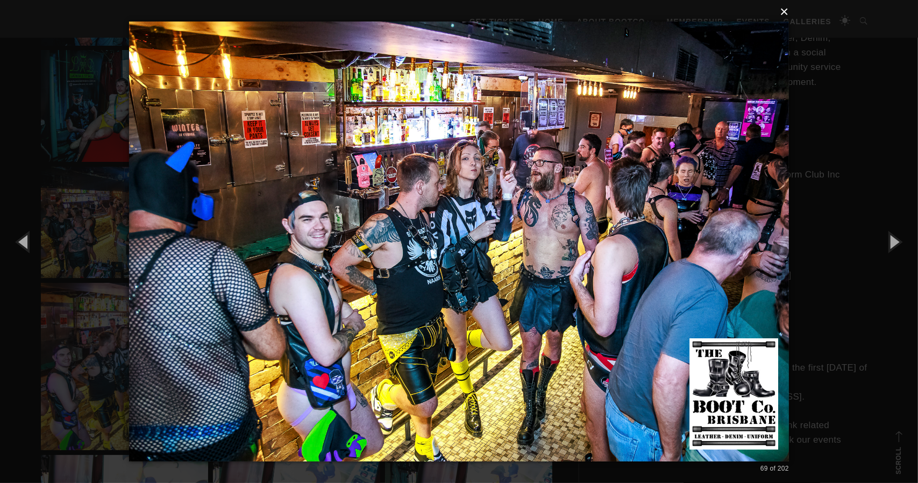
click at [785, 11] on button "×" at bounding box center [462, 12] width 660 height 24
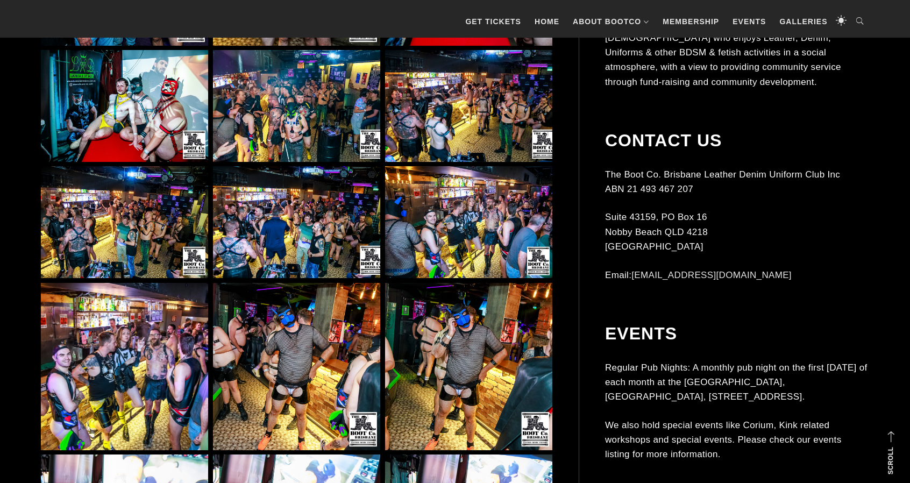
click at [137, 349] on img at bounding box center [124, 366] width 167 height 167
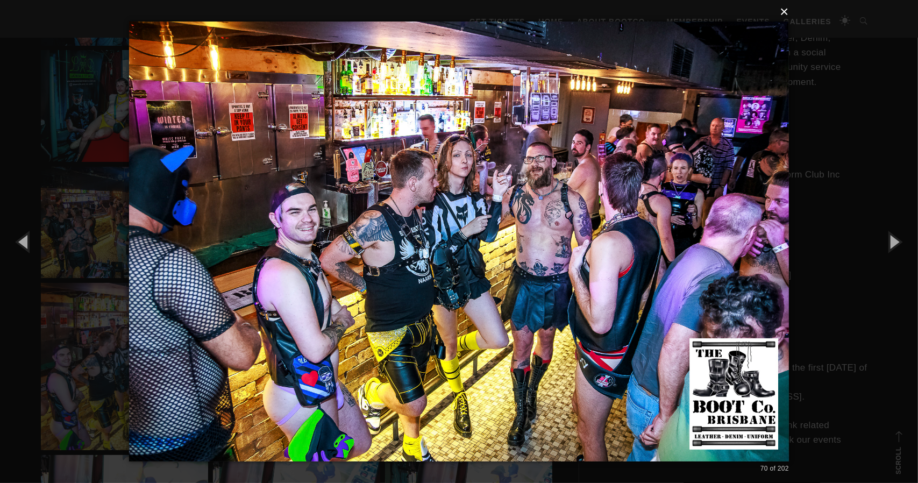
click at [787, 11] on button "×" at bounding box center [462, 12] width 660 height 24
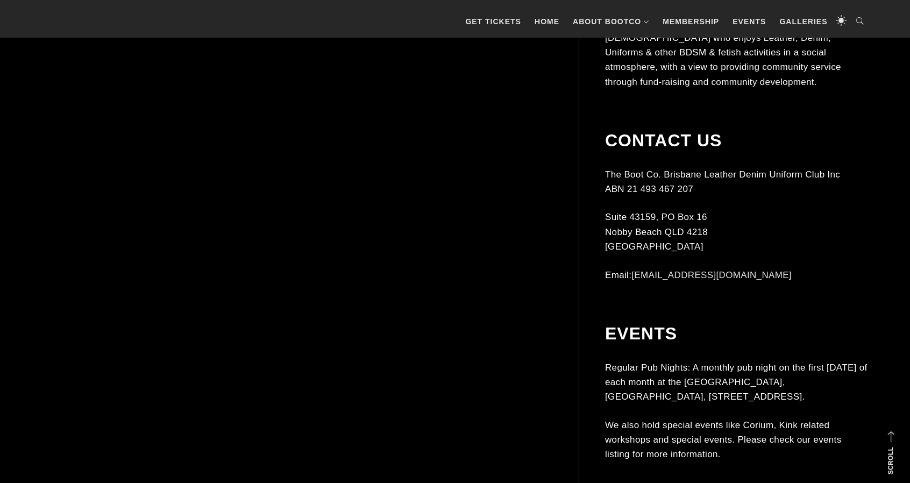
scroll to position [5376, 0]
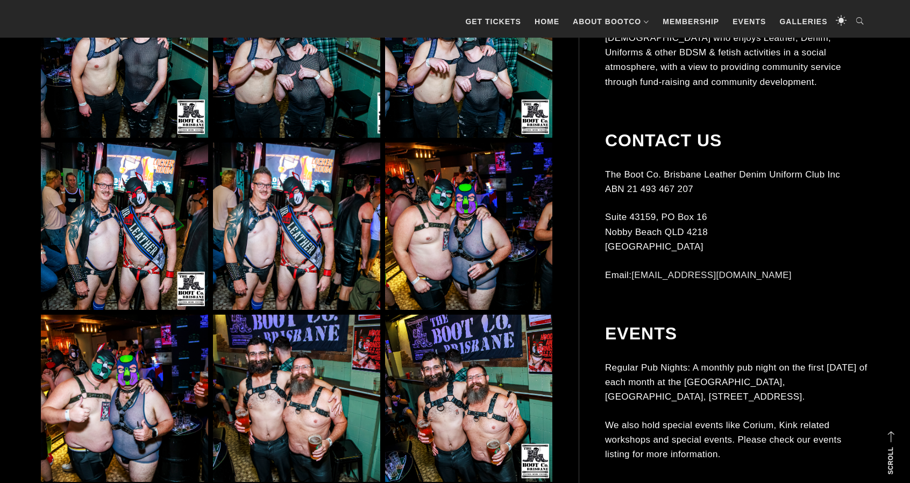
click at [299, 288] on img at bounding box center [296, 225] width 167 height 167
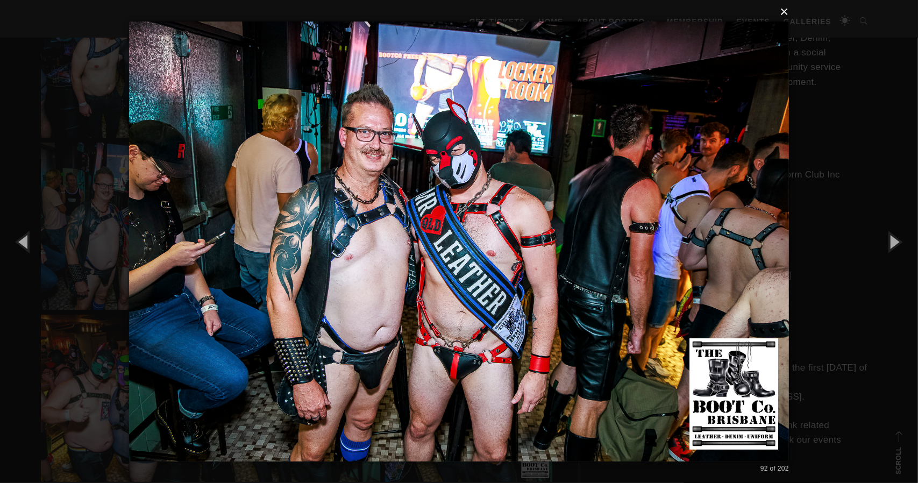
click at [788, 10] on button "×" at bounding box center [462, 12] width 660 height 24
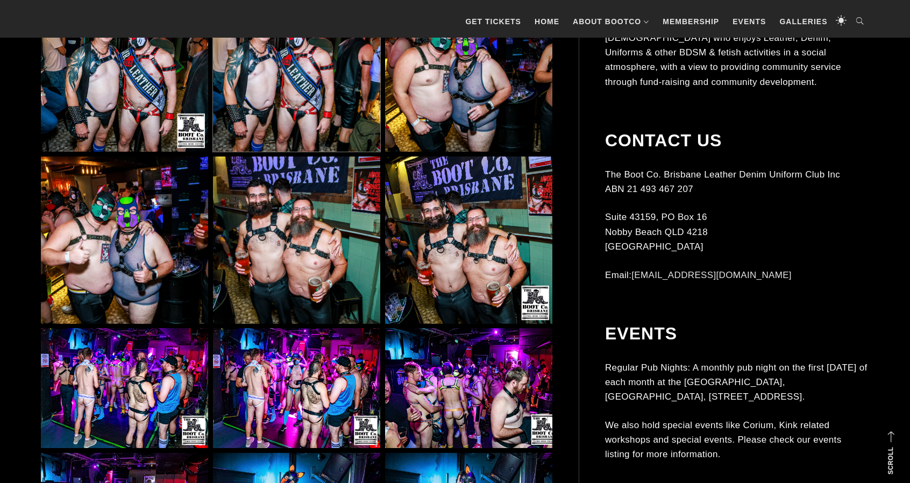
scroll to position [5537, 0]
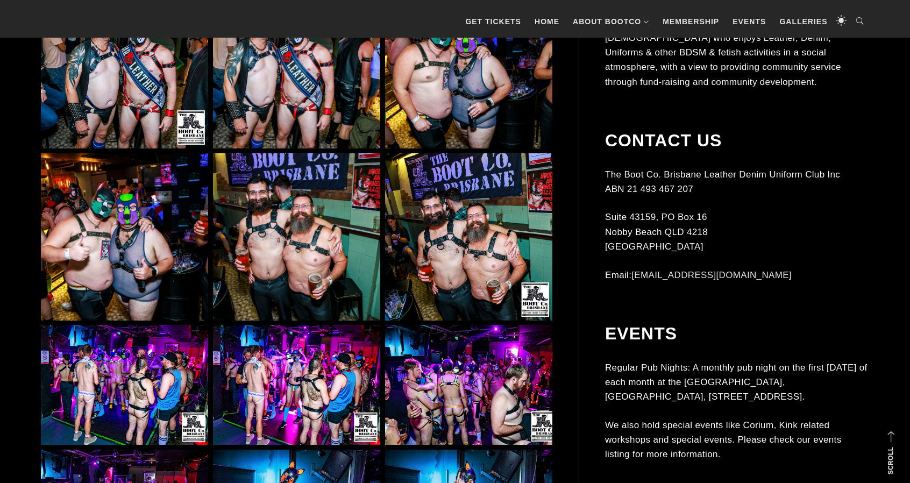
click at [350, 236] on img at bounding box center [296, 236] width 167 height 167
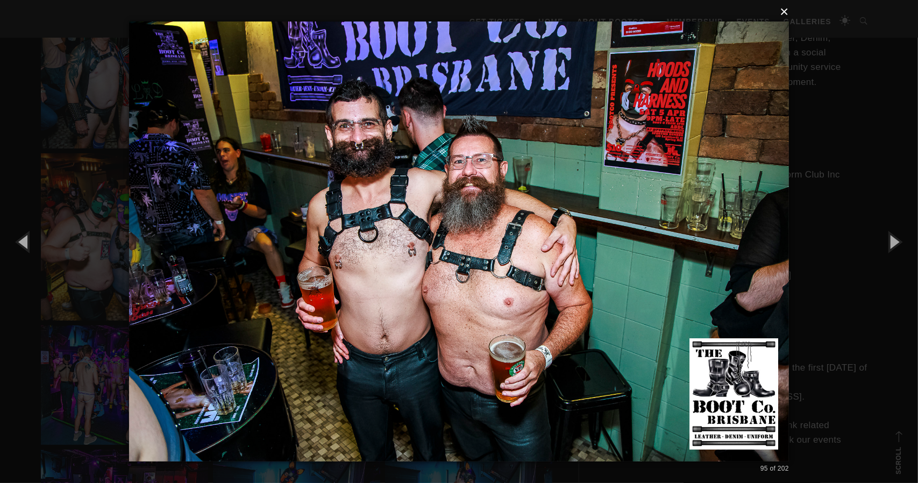
click at [787, 15] on button "×" at bounding box center [462, 12] width 660 height 24
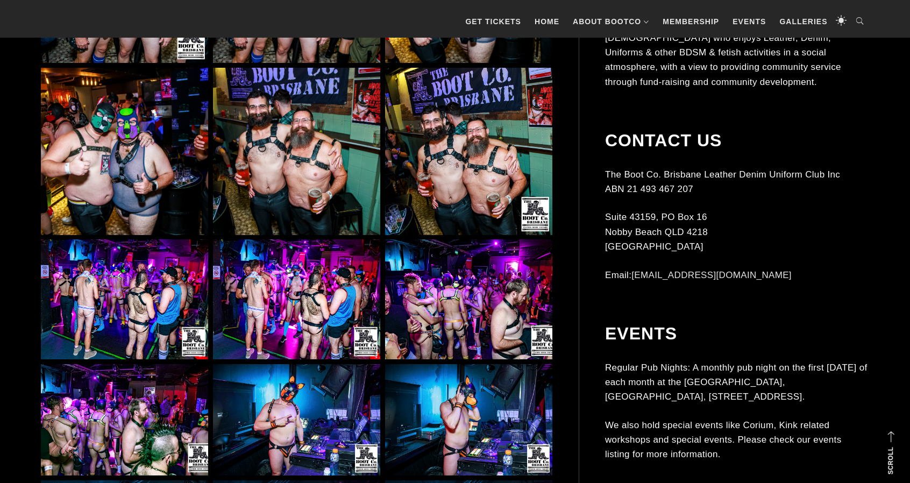
scroll to position [5644, 0]
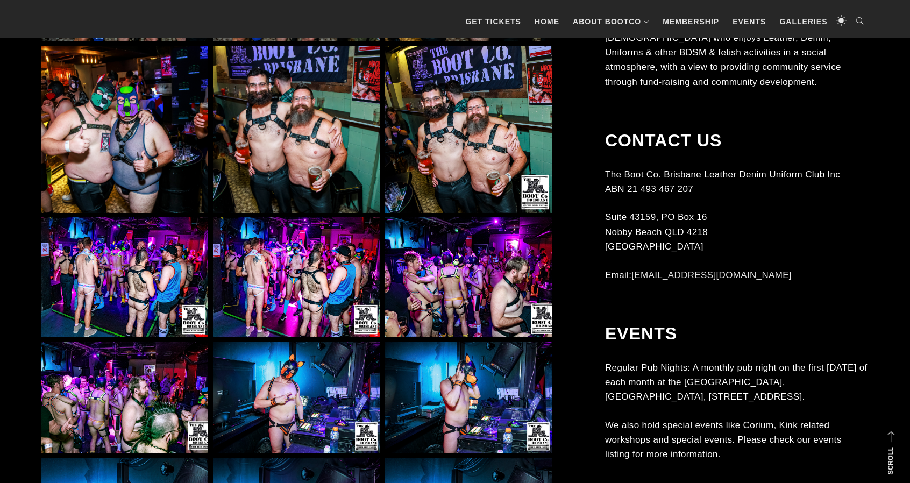
click at [249, 249] on img at bounding box center [296, 277] width 167 height 120
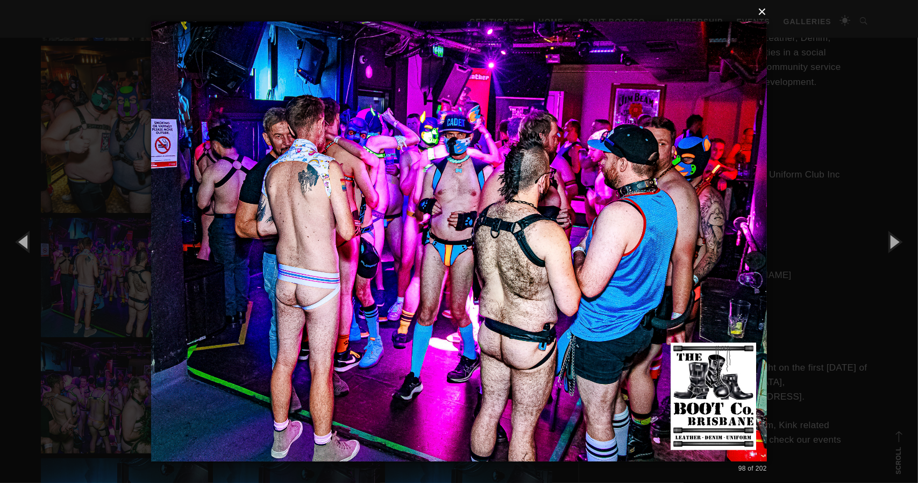
click at [763, 11] on button "×" at bounding box center [462, 12] width 616 height 24
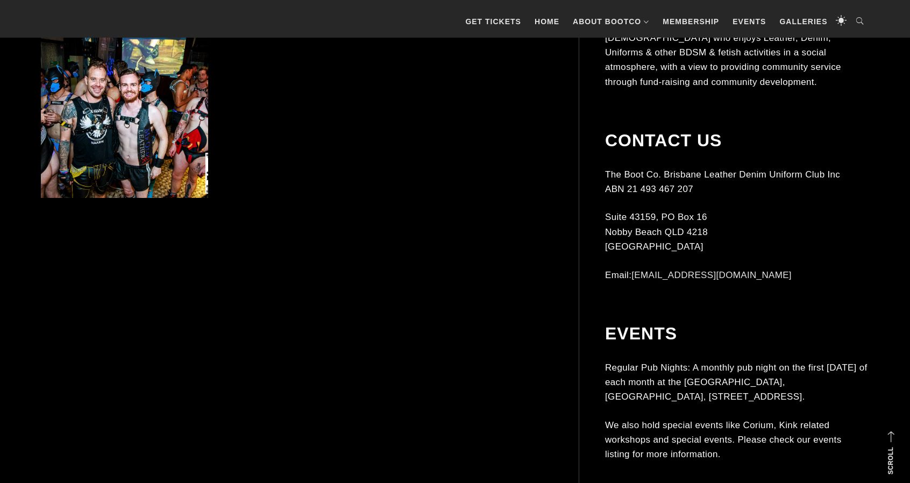
scroll to position [6988, 0]
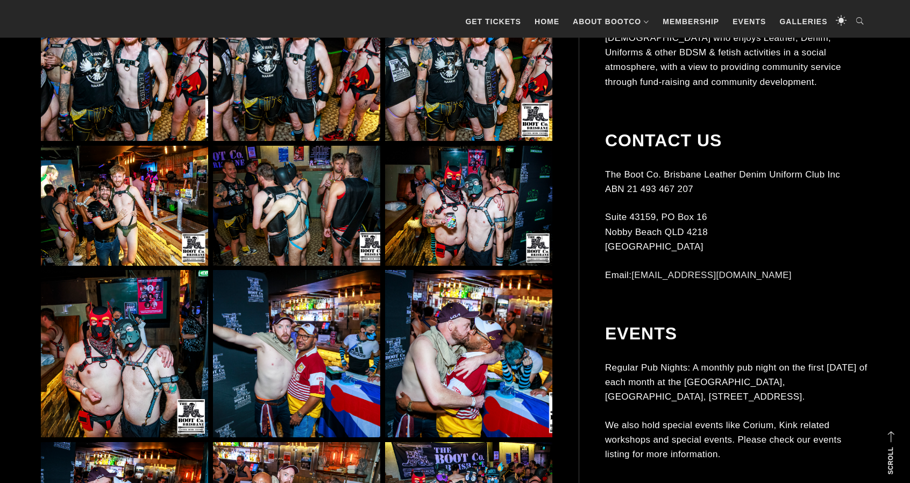
click at [141, 226] on img at bounding box center [124, 206] width 167 height 120
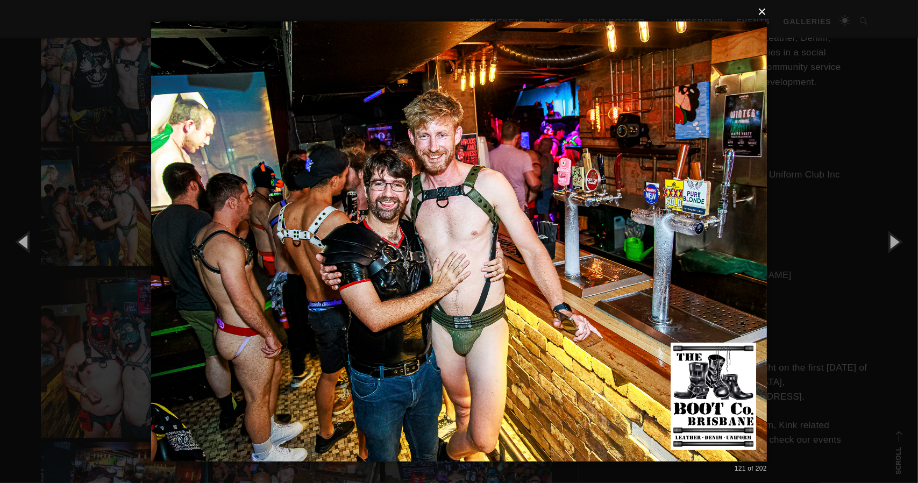
click at [766, 10] on button "×" at bounding box center [462, 12] width 616 height 24
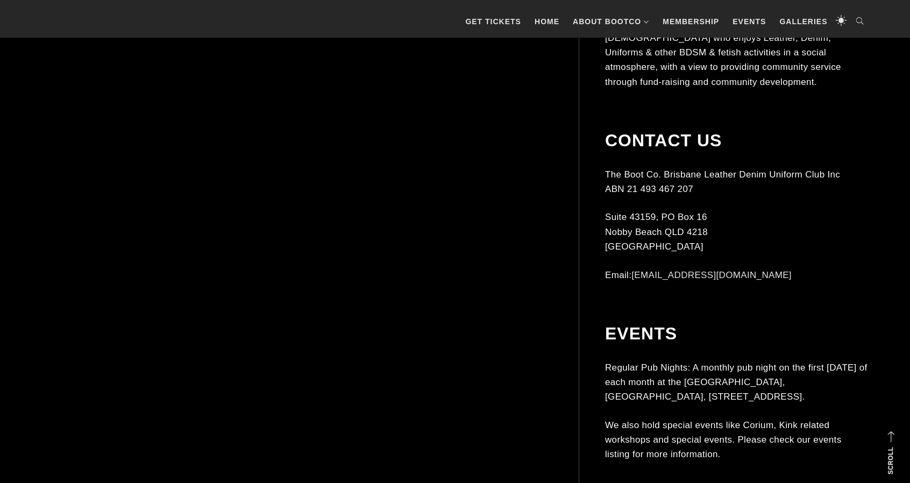
scroll to position [7741, 0]
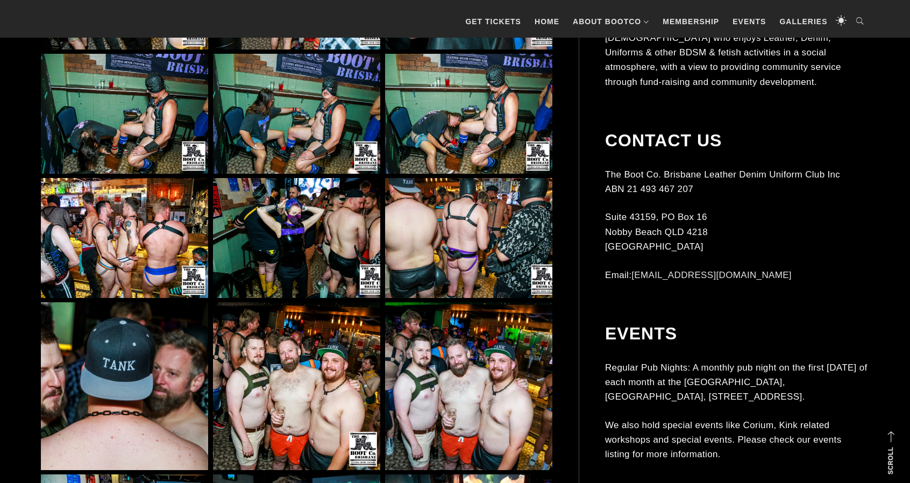
click at [148, 261] on img at bounding box center [124, 238] width 167 height 120
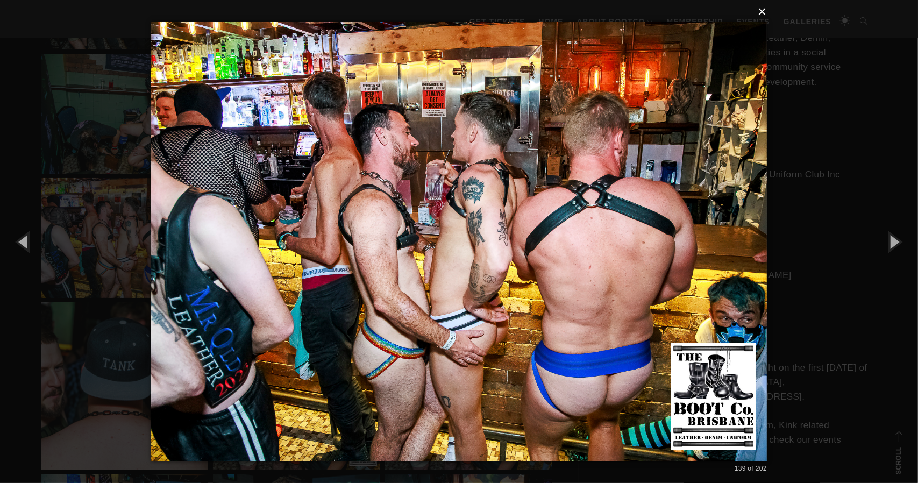
click at [762, 15] on button "×" at bounding box center [462, 12] width 616 height 24
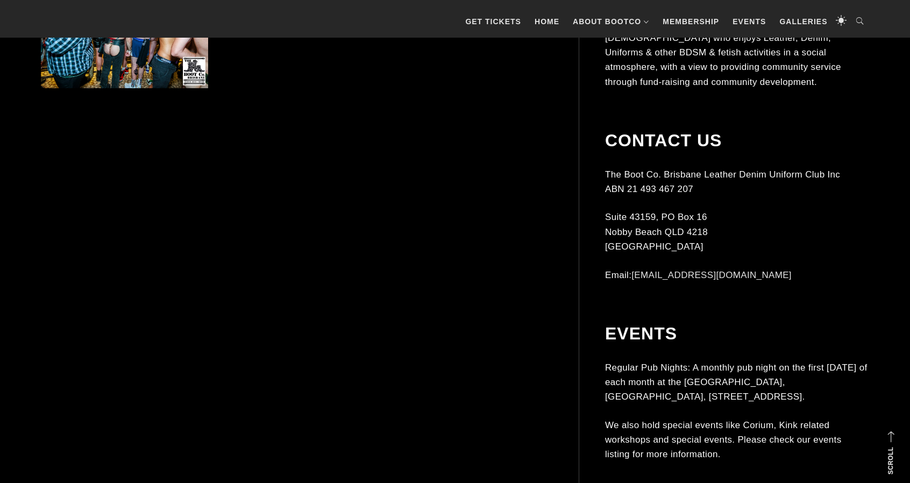
scroll to position [8601, 0]
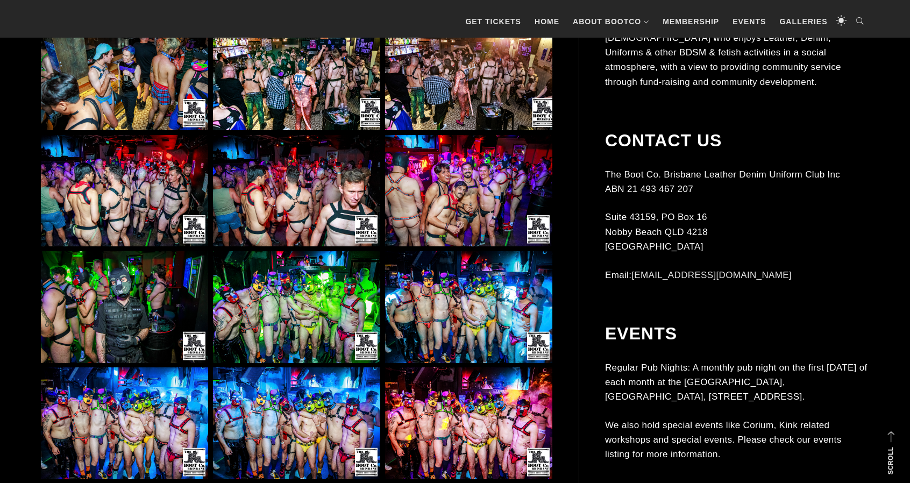
click at [317, 291] on img at bounding box center [296, 307] width 167 height 112
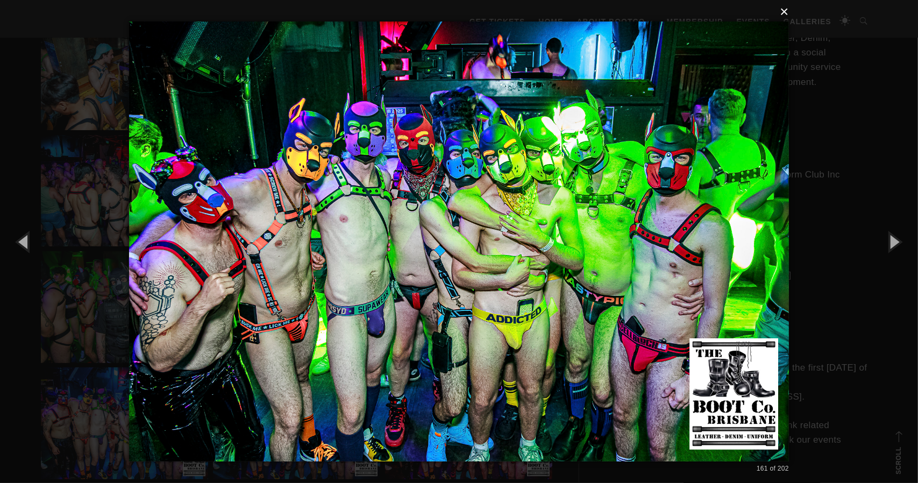
click at [788, 9] on button "×" at bounding box center [462, 12] width 660 height 24
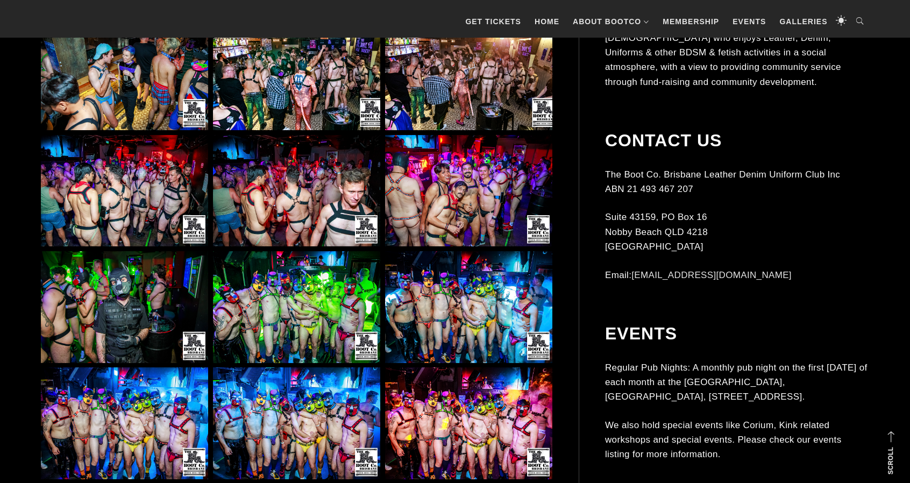
click at [472, 324] on img at bounding box center [468, 307] width 167 height 112
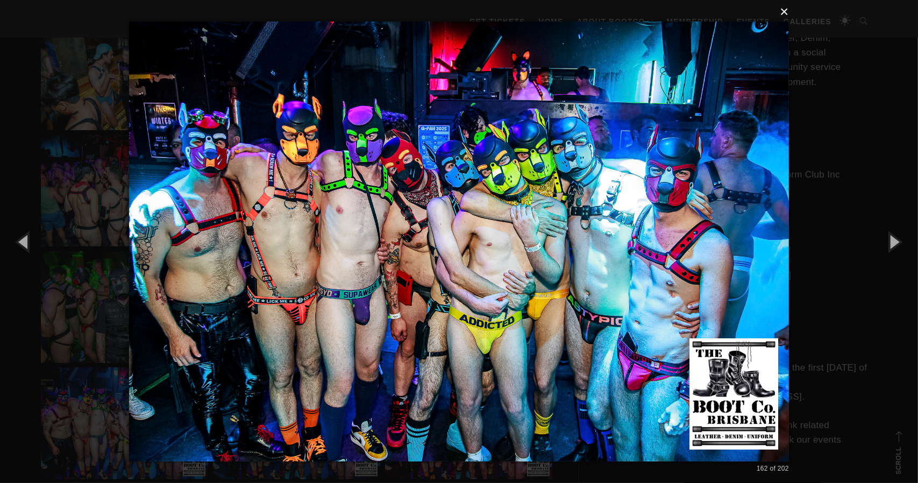
click at [788, 10] on button "×" at bounding box center [462, 12] width 660 height 24
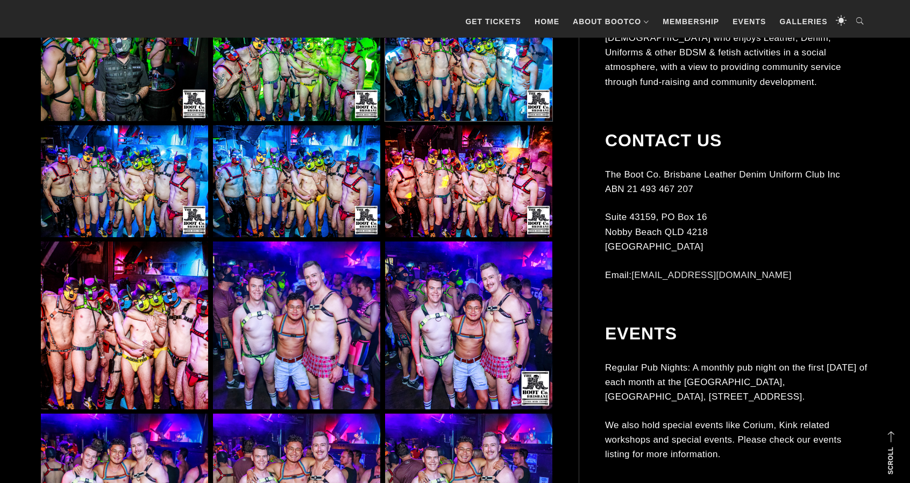
scroll to position [8870, 0]
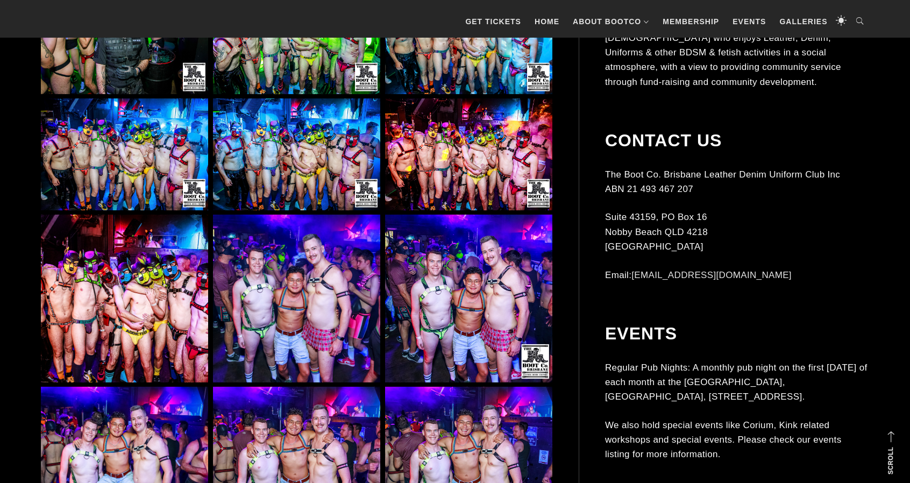
click at [174, 339] on img at bounding box center [124, 297] width 167 height 167
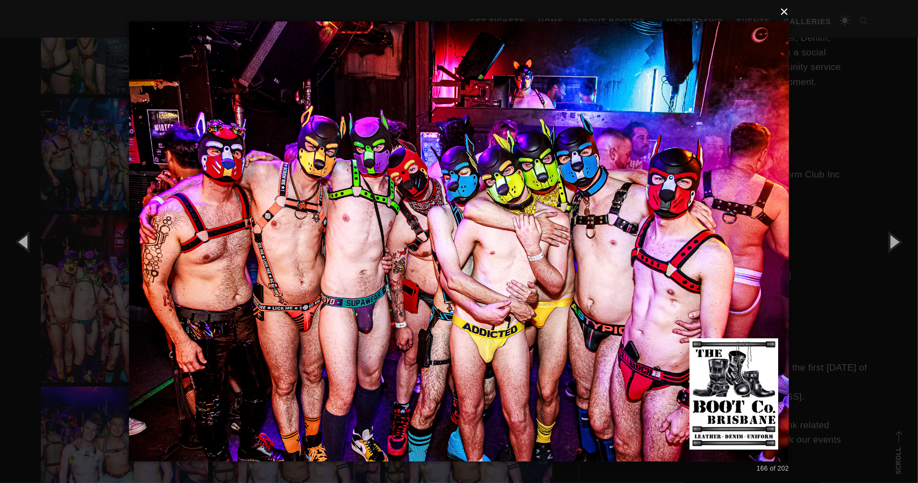
click at [786, 13] on button "×" at bounding box center [462, 12] width 660 height 24
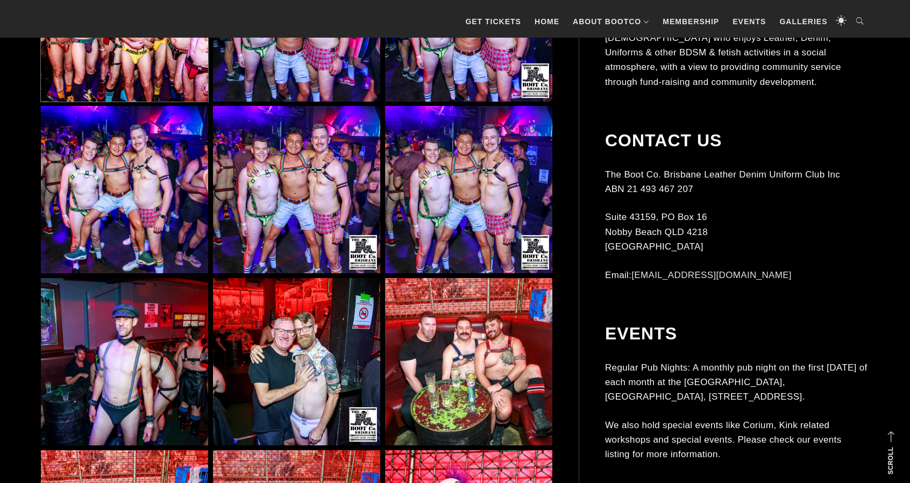
scroll to position [9246, 0]
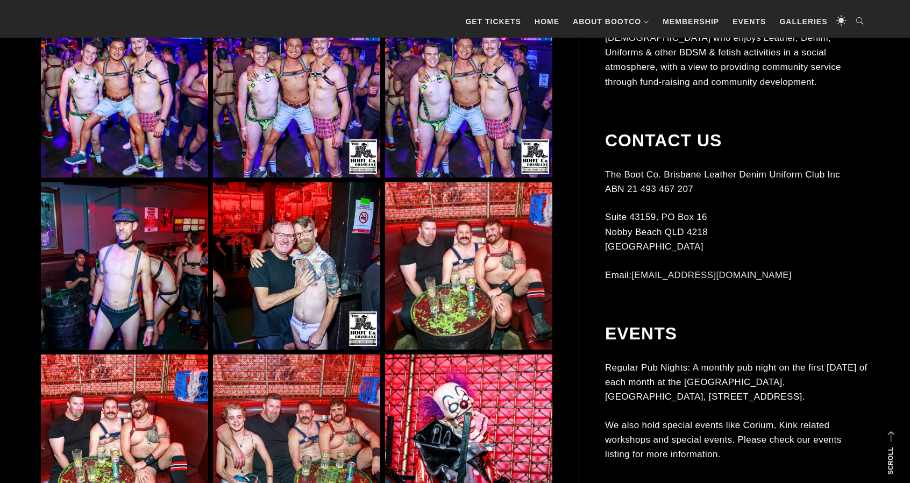
click at [266, 293] on img at bounding box center [296, 265] width 167 height 167
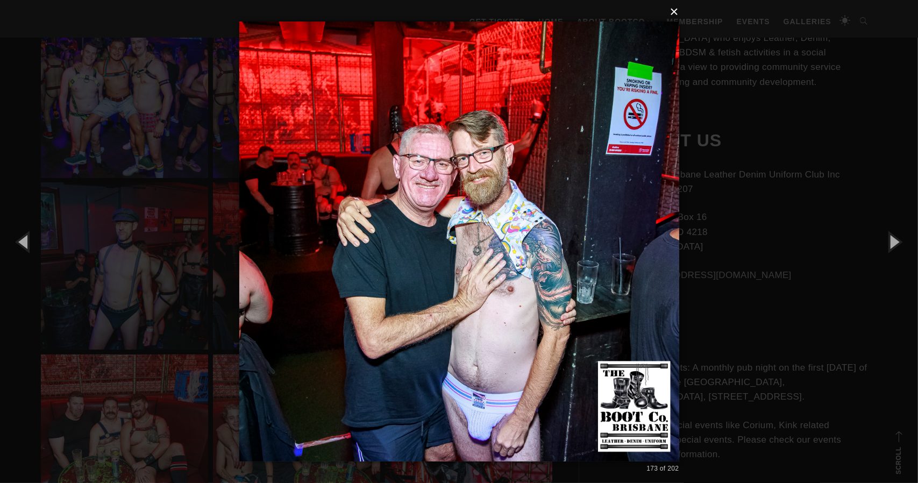
click at [674, 9] on button "×" at bounding box center [462, 12] width 440 height 24
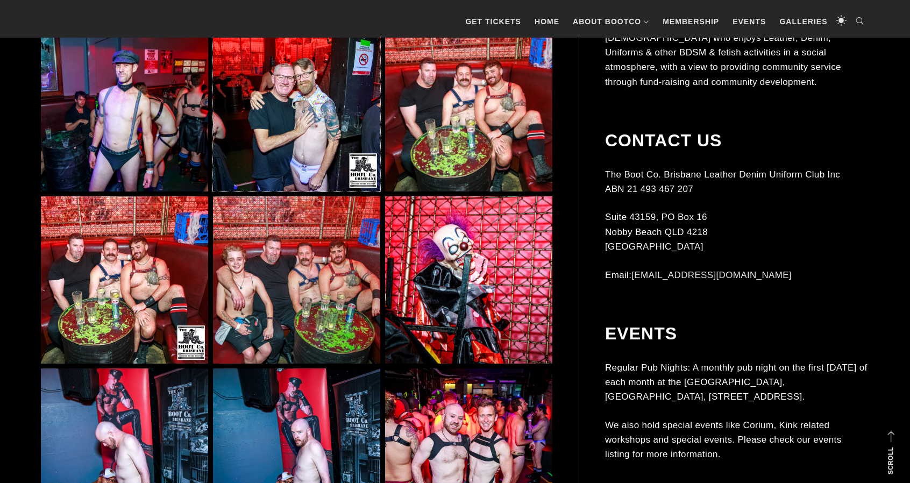
scroll to position [9407, 0]
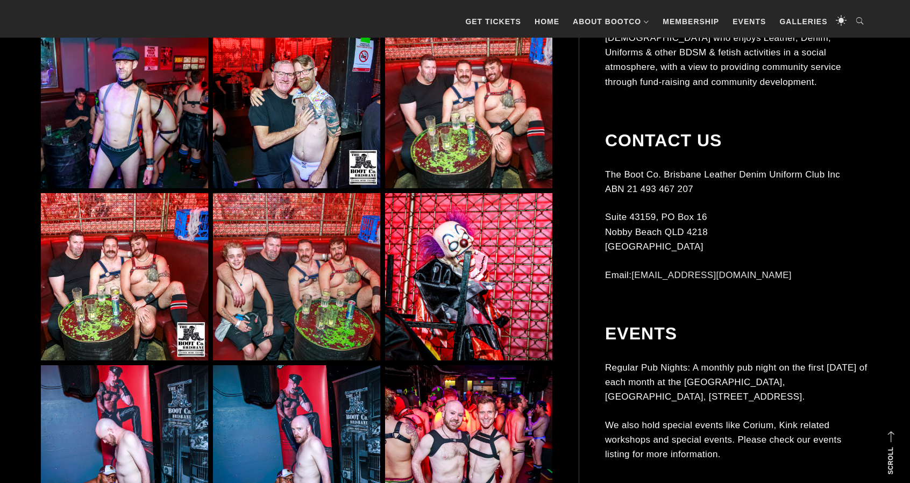
click at [355, 263] on img at bounding box center [296, 276] width 167 height 167
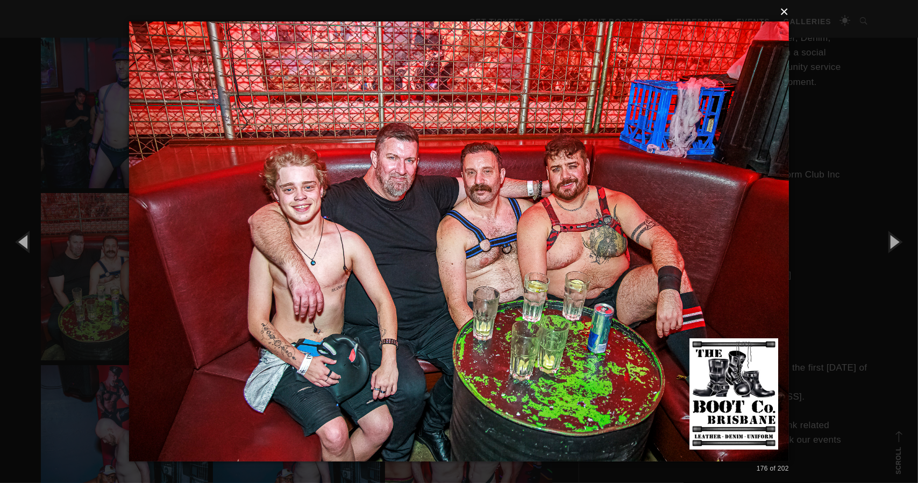
click at [784, 15] on button "×" at bounding box center [462, 12] width 660 height 24
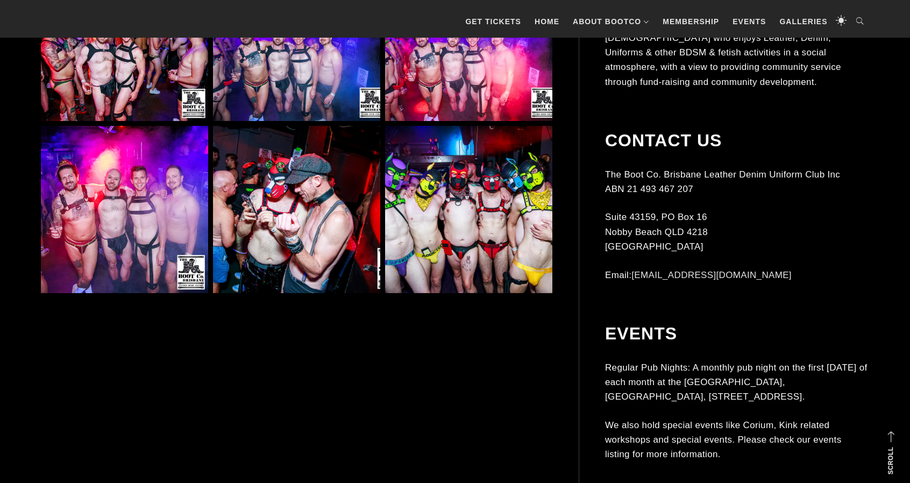
scroll to position [9945, 0]
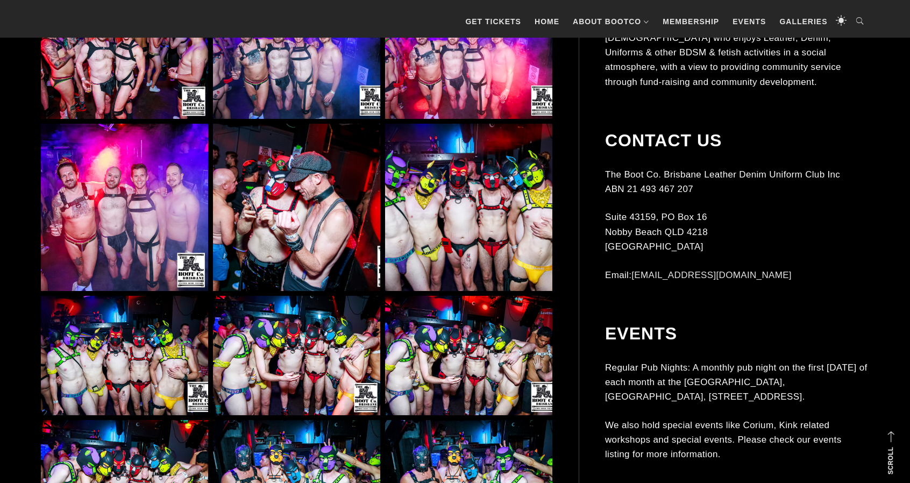
click at [493, 277] on img at bounding box center [468, 207] width 167 height 167
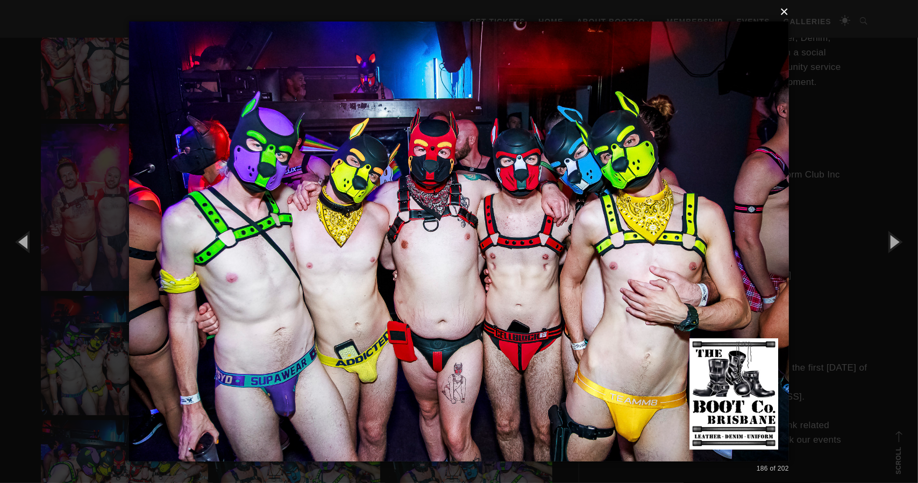
click at [784, 15] on button "×" at bounding box center [462, 12] width 660 height 24
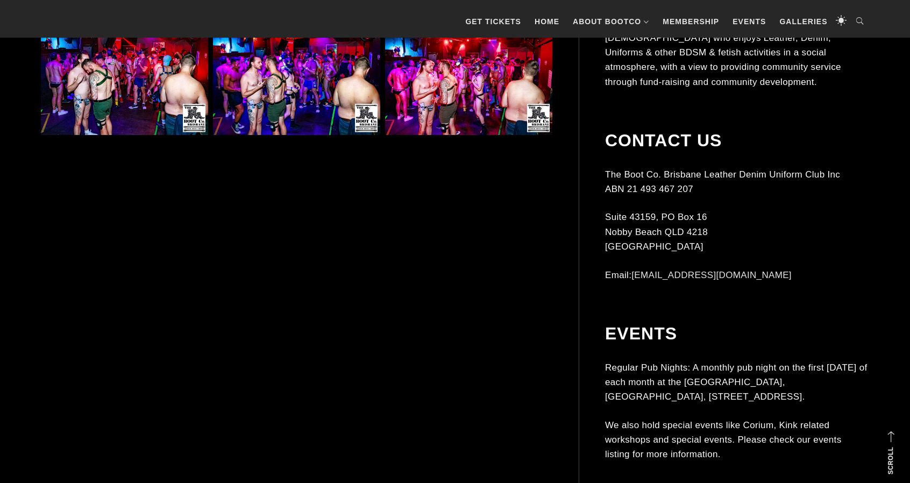
scroll to position [10590, 0]
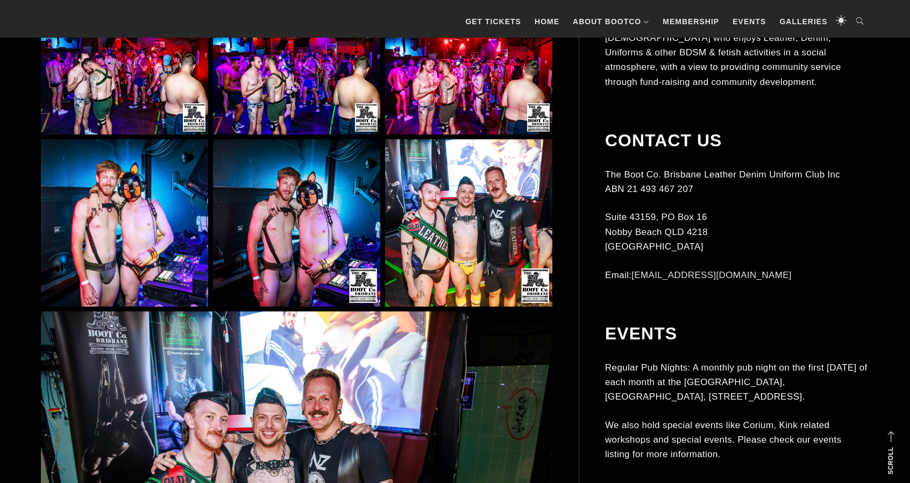
click at [298, 251] on img at bounding box center [296, 222] width 167 height 167
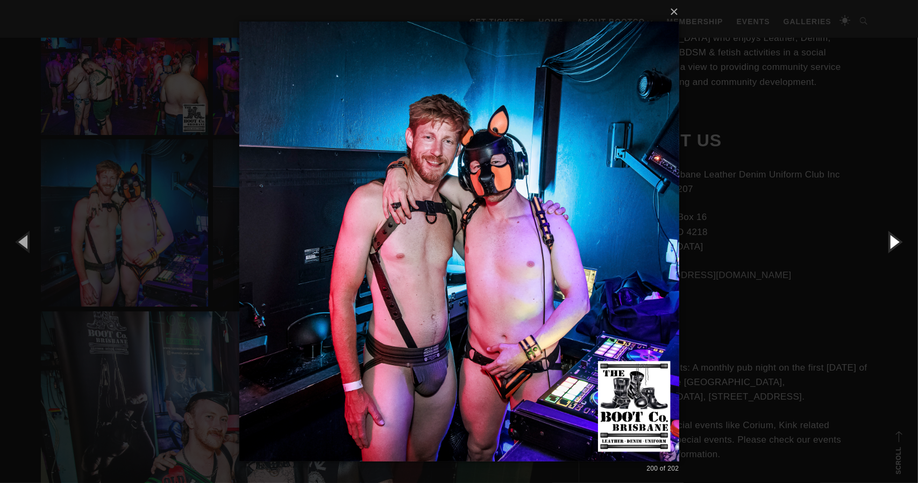
click at [897, 239] on button "button" at bounding box center [893, 241] width 48 height 59
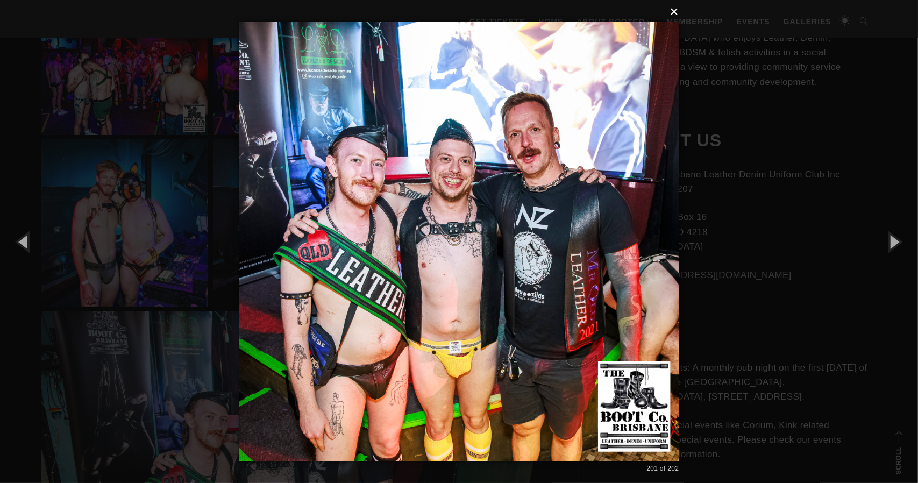
click at [676, 10] on button "×" at bounding box center [462, 12] width 440 height 24
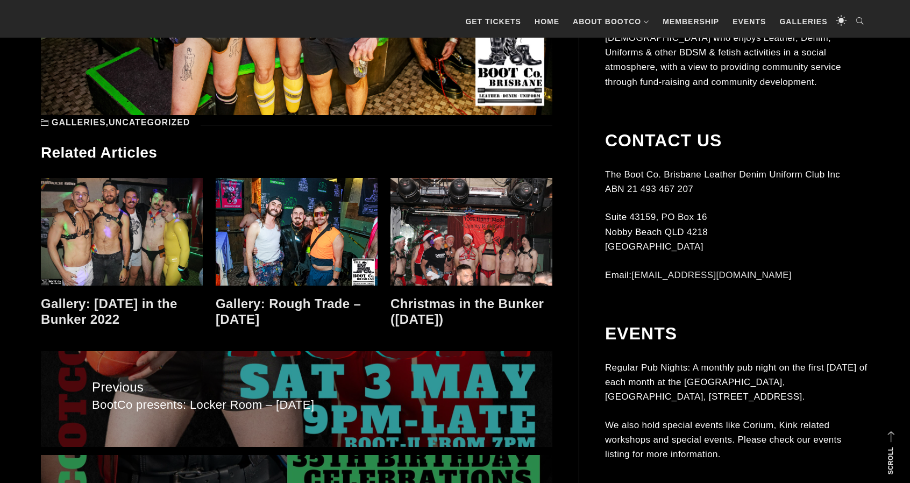
scroll to position [11128, 0]
click at [257, 262] on link at bounding box center [297, 231] width 162 height 108
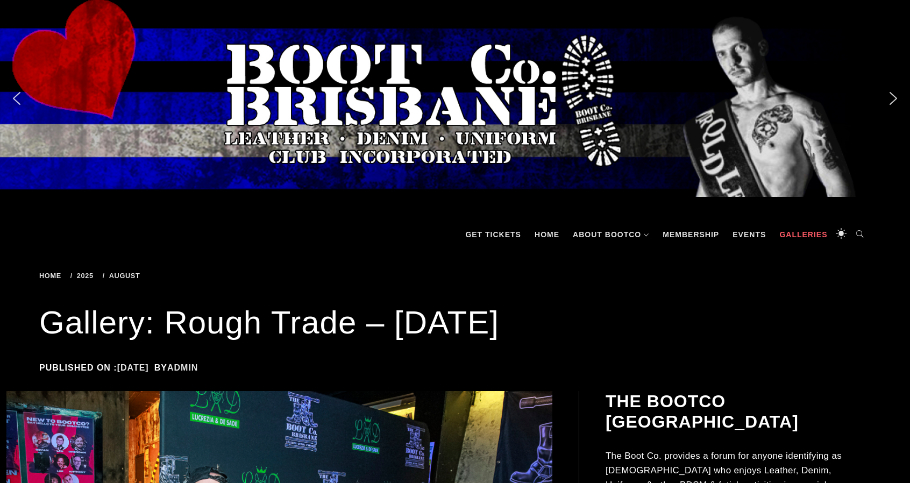
click at [782, 228] on link "Galleries" at bounding box center [803, 234] width 59 height 32
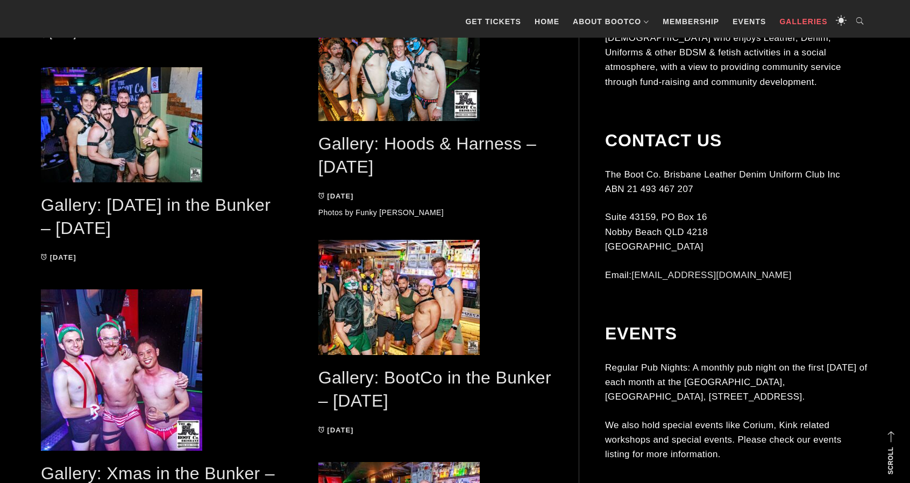
scroll to position [753, 0]
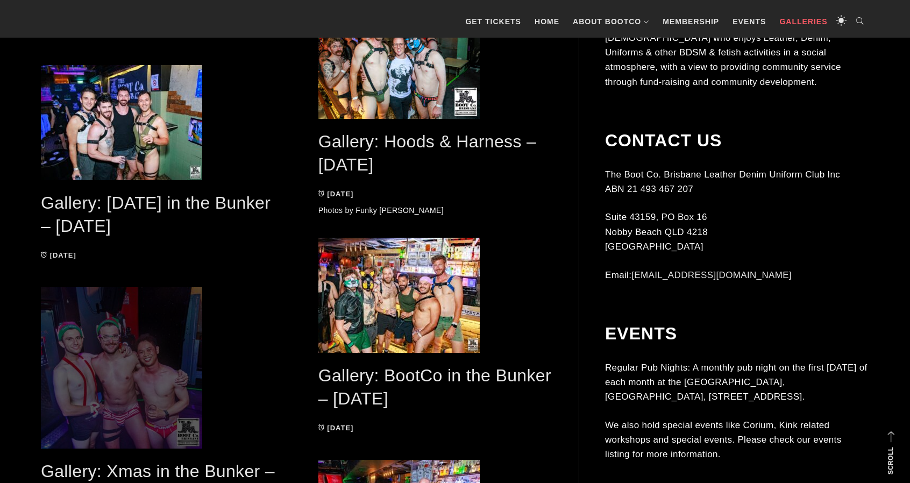
click at [150, 344] on span at bounding box center [158, 367] width 234 height 161
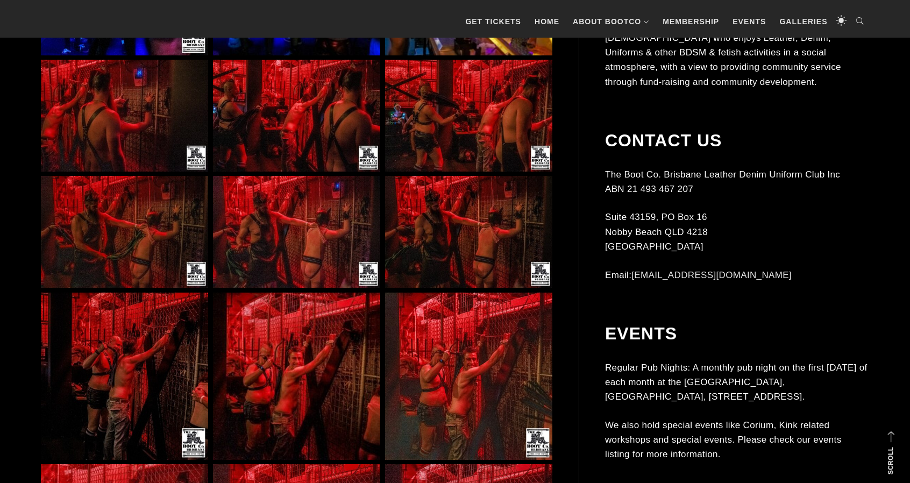
scroll to position [1666, 0]
